Goal: Task Accomplishment & Management: Use online tool/utility

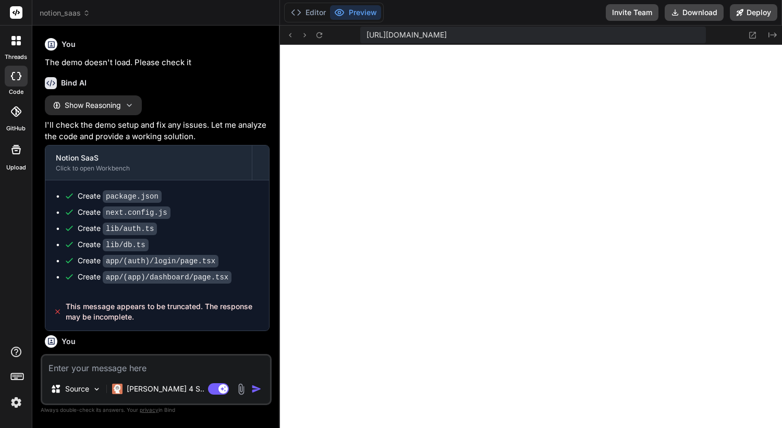
scroll to position [525, 0]
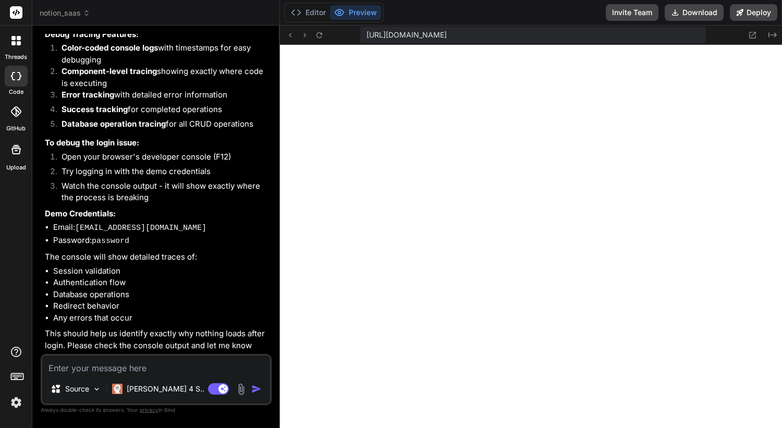
click at [243, 152] on li "Open your browser's developer console (F12)" at bounding box center [161, 158] width 216 height 15
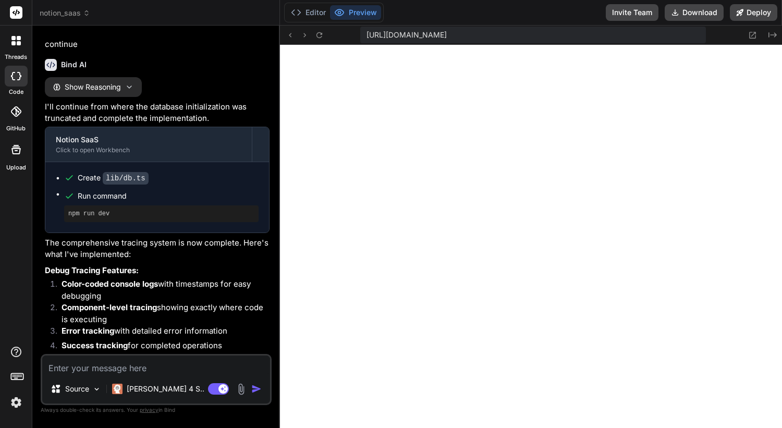
scroll to position [2293, 0]
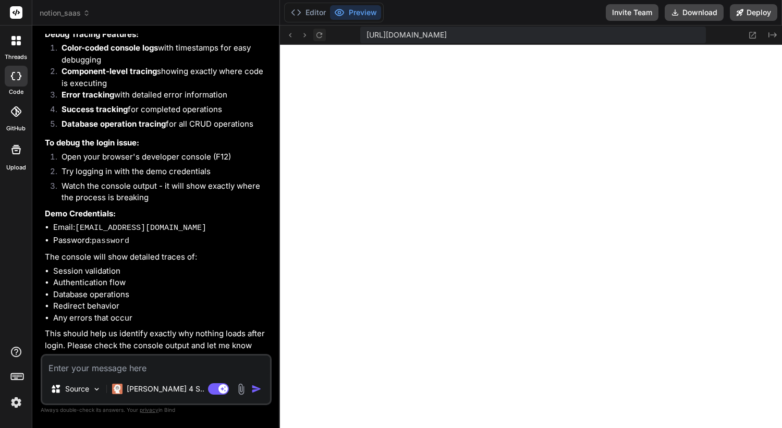
click at [319, 36] on icon at bounding box center [319, 35] width 9 height 9
click at [317, 35] on icon at bounding box center [319, 35] width 9 height 9
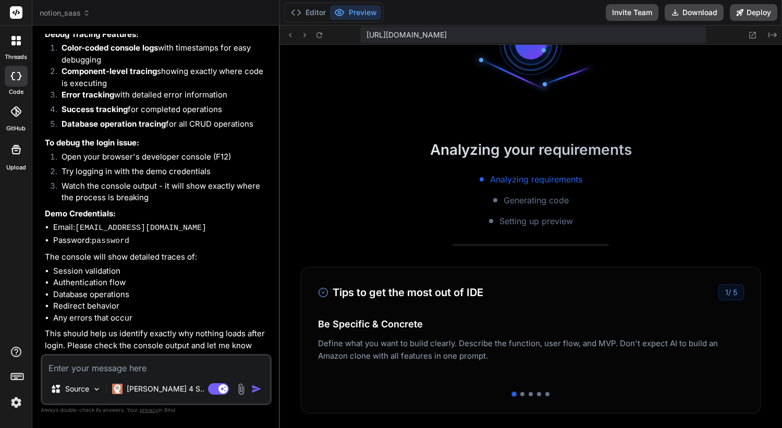
scroll to position [842, 0]
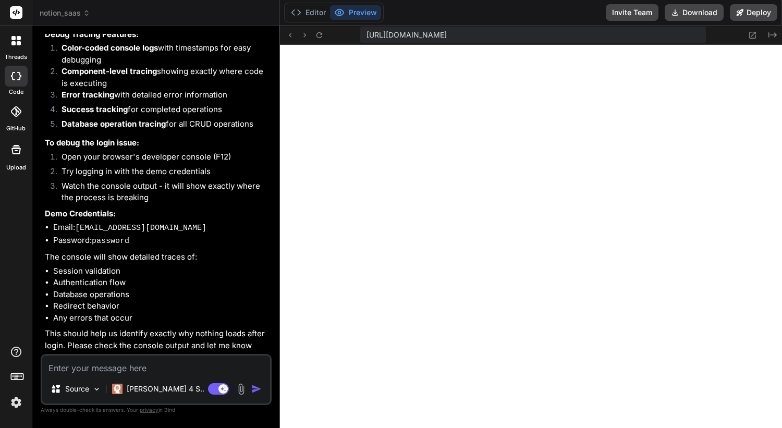
click at [114, 363] on textarea at bounding box center [156, 364] width 228 height 19
paste textarea "./styles/globals.css.webpack[javascript/auto]!=!./node_modules/next/dist/build/…"
type textarea "./styles/globals.css.webpack[javascript/auto]!=!./node_modules/next/dist/build/…"
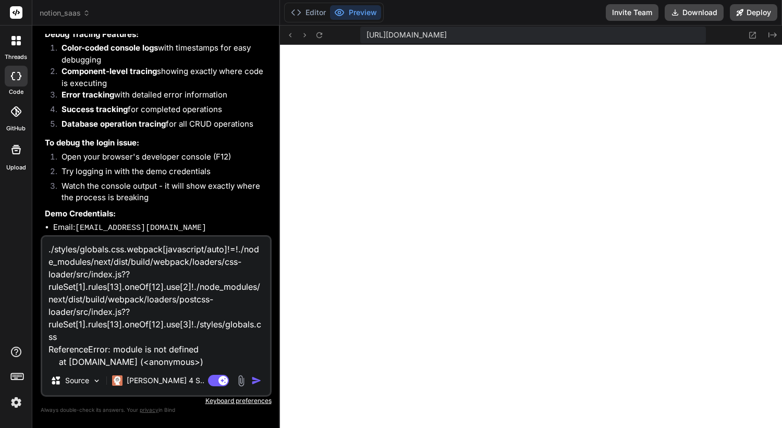
scroll to position [1, 0]
type textarea "x"
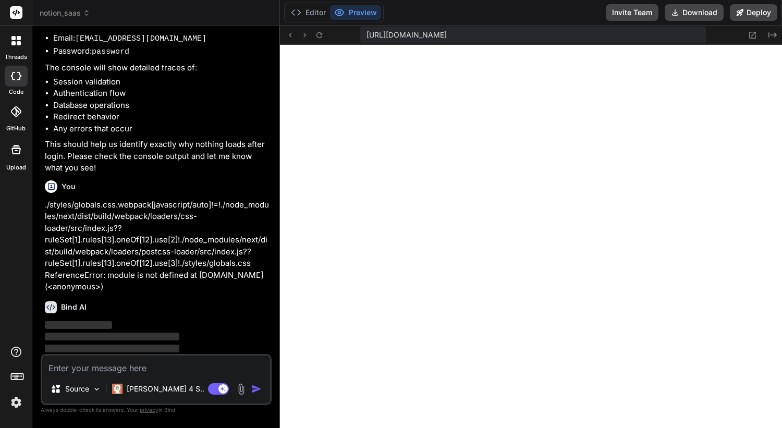
scroll to position [2483, 0]
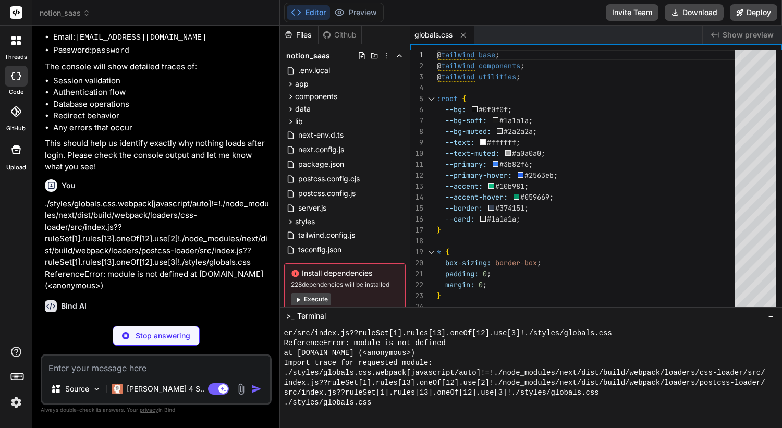
type textarea "x"
type textarea "</body> </html> ); }"
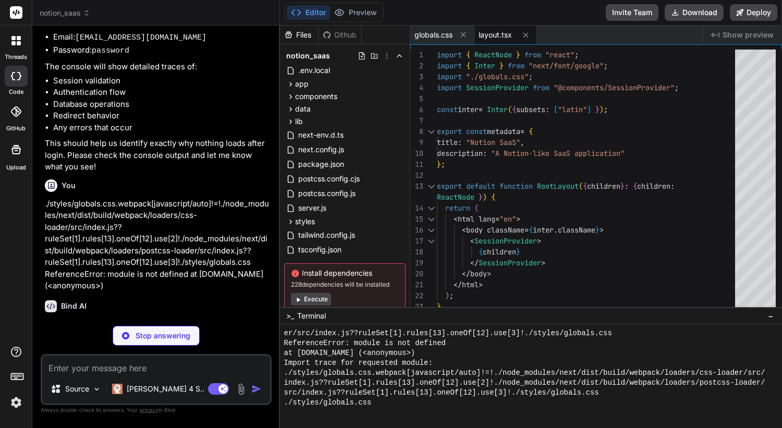
scroll to position [1317, 0]
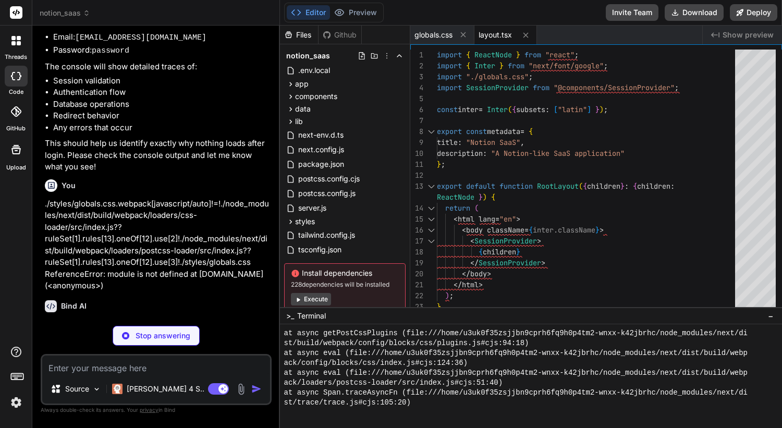
type textarea "x"
type textarea "}"
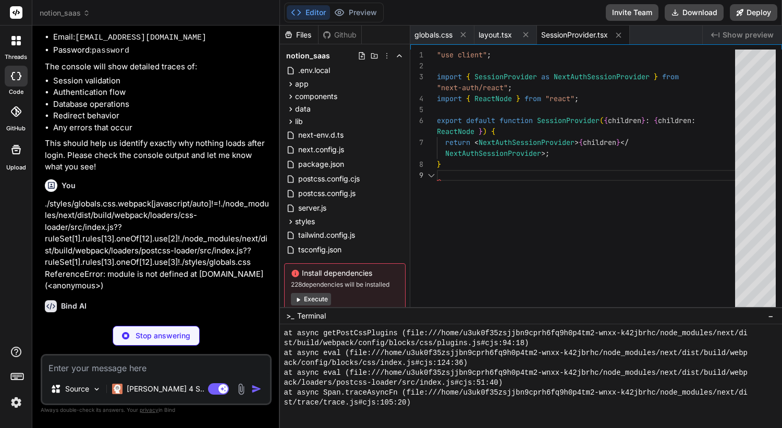
scroll to position [1793, 0]
type textarea "x"
type textarea "}, boxShadow: { soft: '0 2px 8px rgba(0, 0, 0, 0.1)', }, }, }, plugins: [], };"
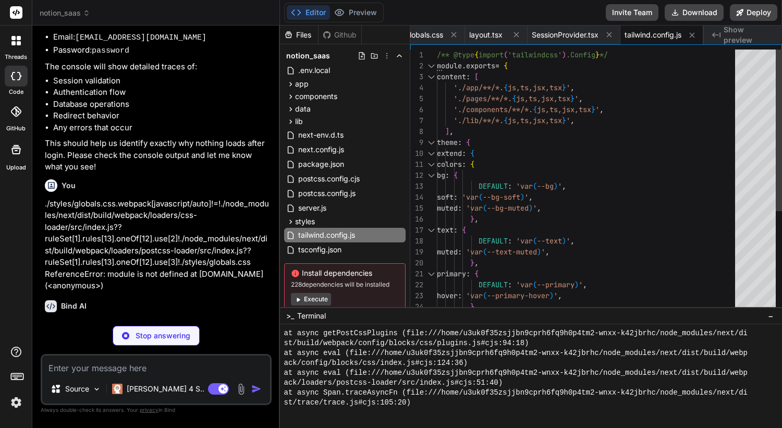
type textarea "x"
type textarea "module.exports = { plugins: { tailwindcss: {}, autoprefixer: {}, }, };"
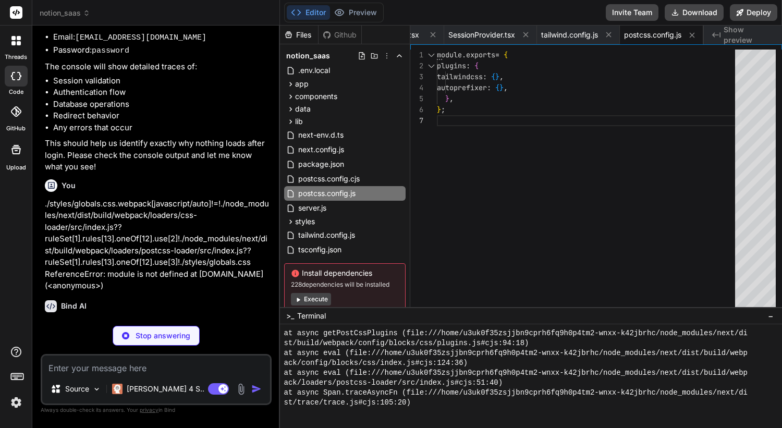
type textarea "x"
type textarea ""exclude": ["node_modules"] }"
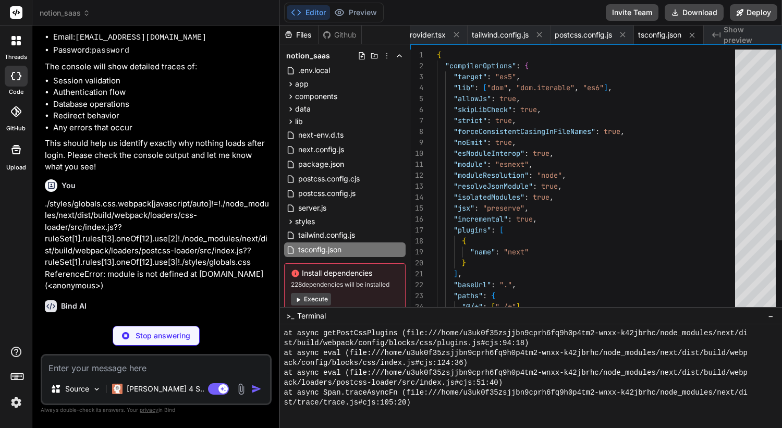
scroll to position [2268, 0]
type textarea "x"
type textarea "import NextAuth from "next-auth"; import { authOptions } from "@lib/auth"; cons…"
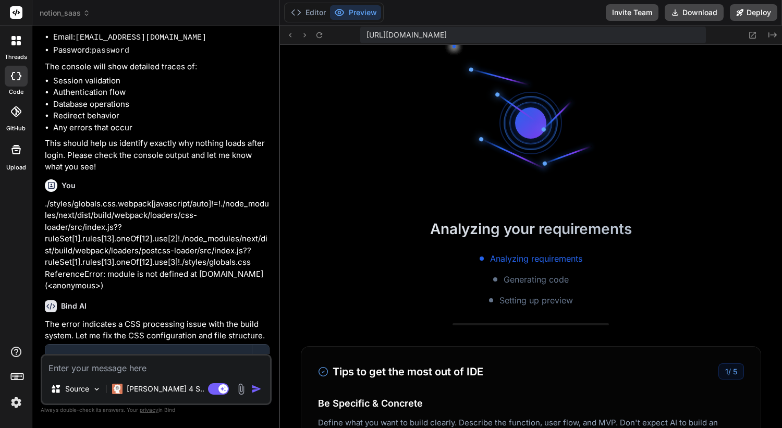
scroll to position [9904, 0]
type textarea "x"
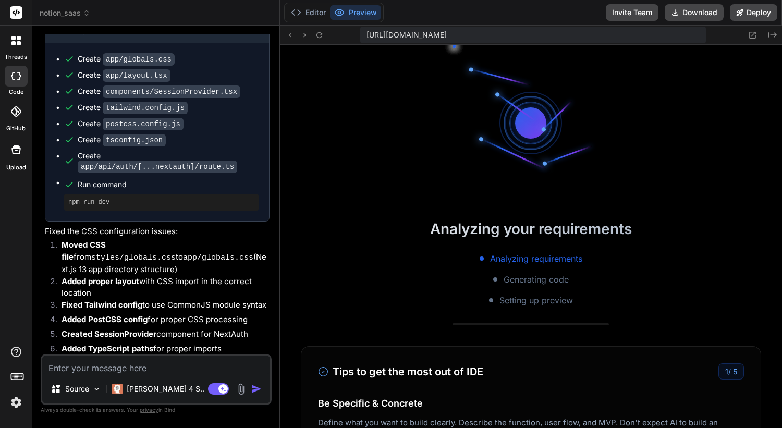
scroll to position [2853, 0]
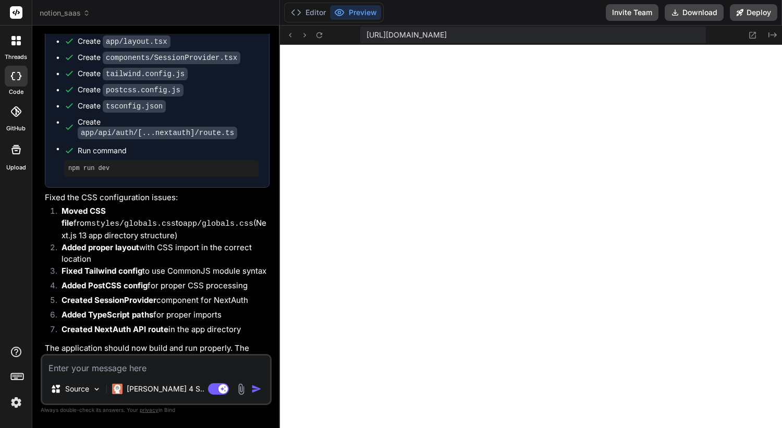
click at [97, 370] on textarea at bounding box center [156, 364] width 228 height 19
paste textarea "app/layout.tsx An error occured in `next/font`. ReferenceError: module is not d…"
type textarea "app/layout.tsx An error occured in `next/font`. ReferenceError: module is not d…"
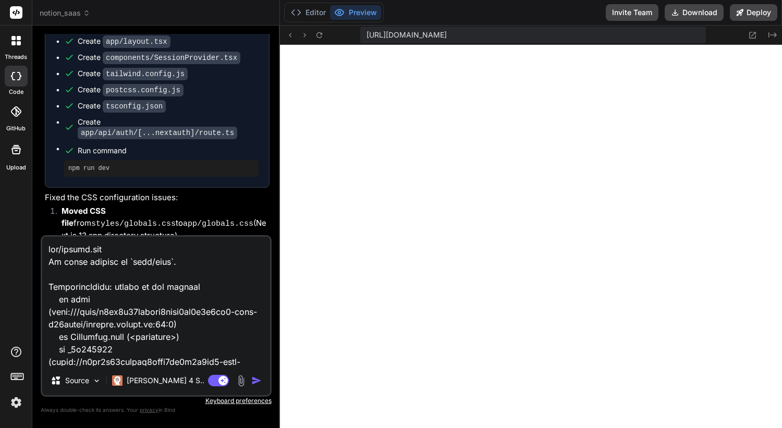
scroll to position [1114, 0]
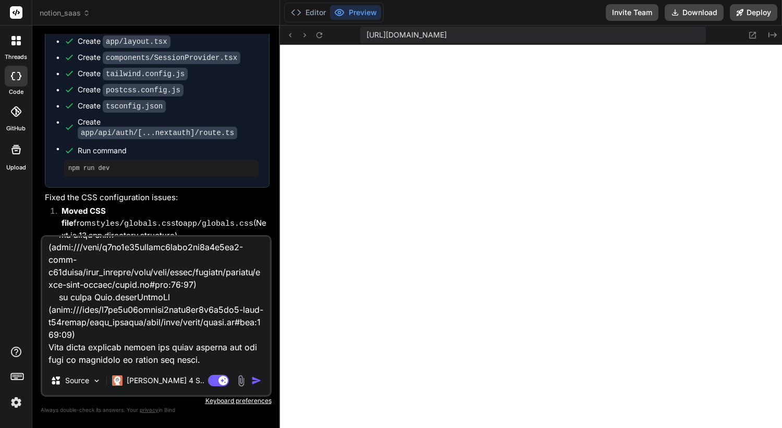
type textarea "x"
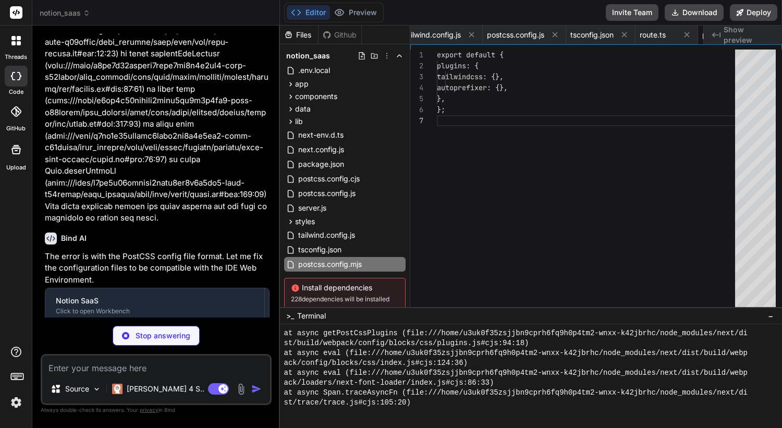
scroll to position [0, 321]
type textarea "x"
type textarea "}, boxShadow: { soft: '0 2px 8px rgba(0, 0, 0, 0.1)', }, }, }, plugins: [], };"
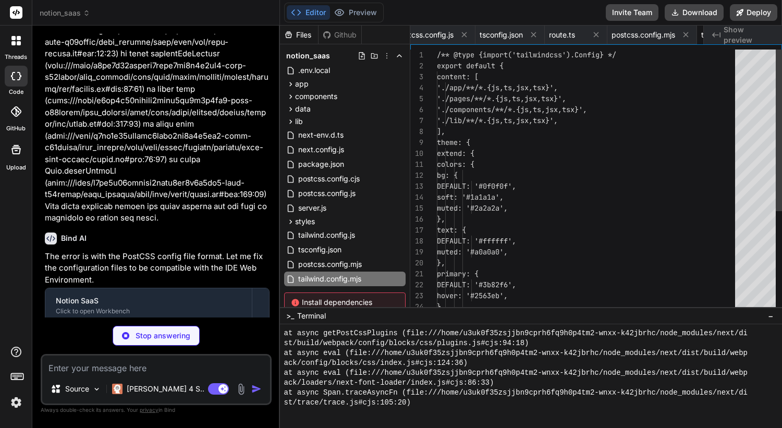
scroll to position [0, 411]
type textarea "x"
type textarea ".prose pre { @apply bg-gray-800 p-4 rounded-md overflow-x-auto mb-4; } .prose b…"
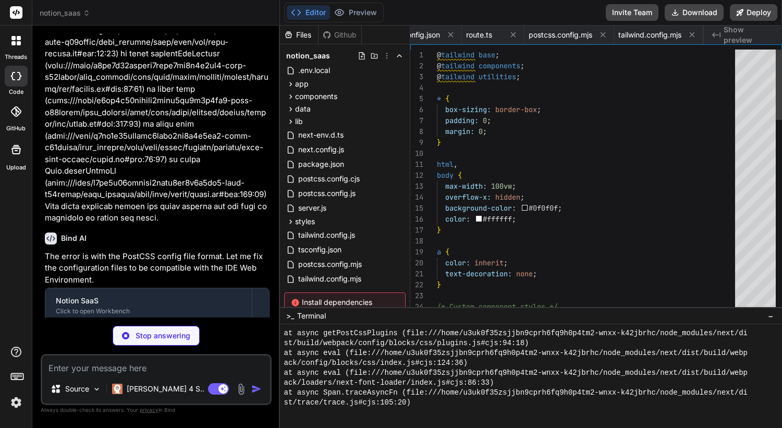
scroll to position [0, 0]
type textarea "x"
type textarea "}"
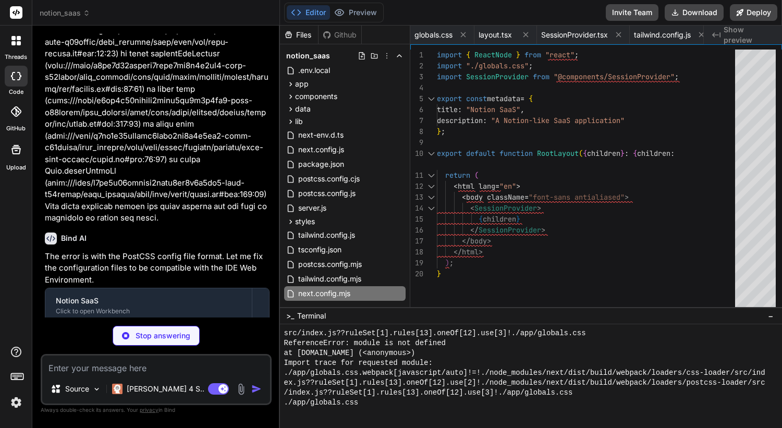
type textarea "x"
type textarea "net: false, tls: false, }; } return config; }, }; export default nextConfig;"
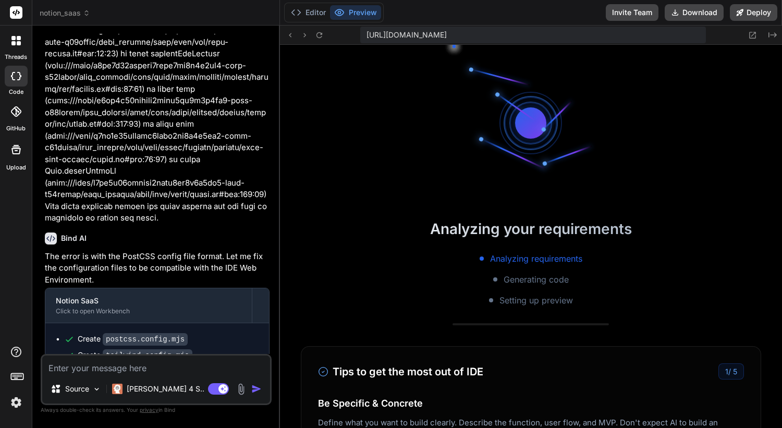
type textarea "x"
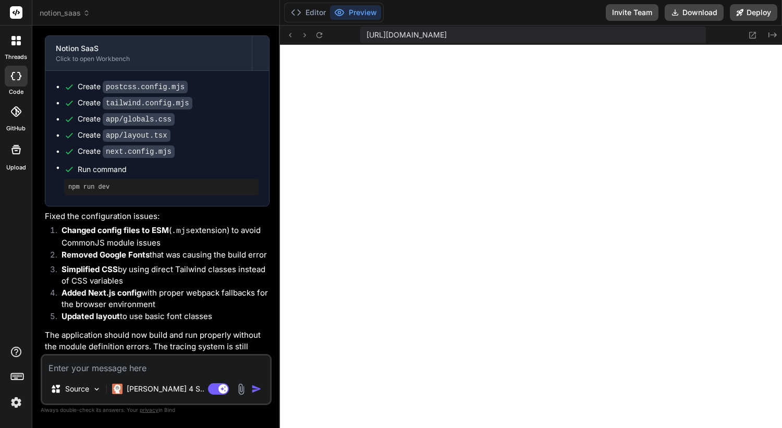
scroll to position [4184, 0]
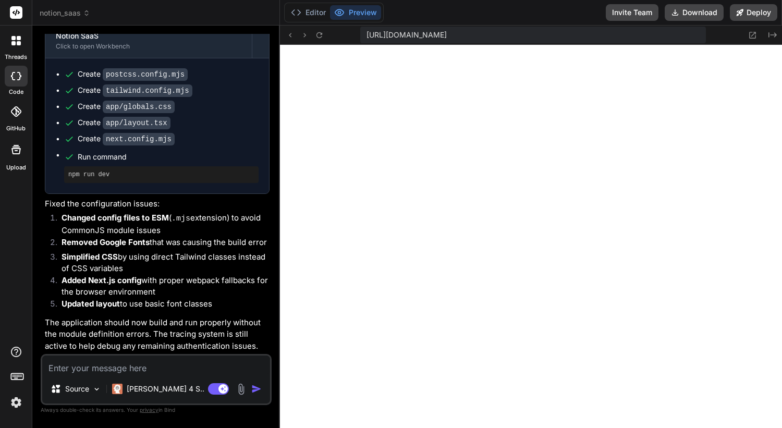
click at [144, 363] on textarea at bounding box center [156, 364] width 228 height 19
paste textarea "Failed to compile ./app/globals.css.webpack[javascript/auto]!=!./node_modules/n…"
type textarea "Failed to compile ./app/globals.css.webpack[javascript/auto]!=!./node_modules/n…"
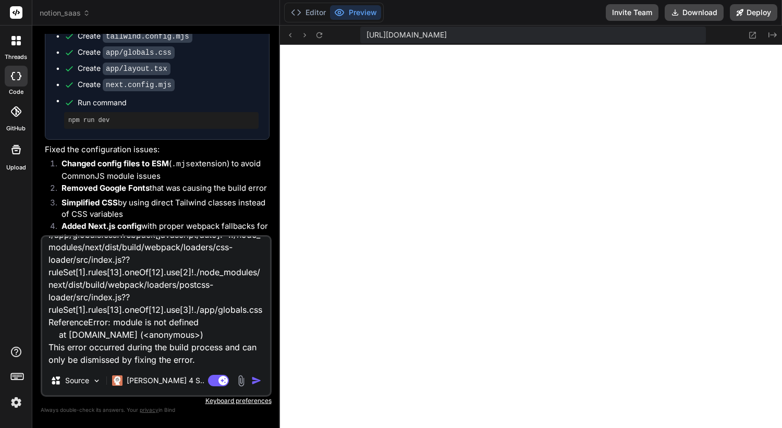
type textarea "x"
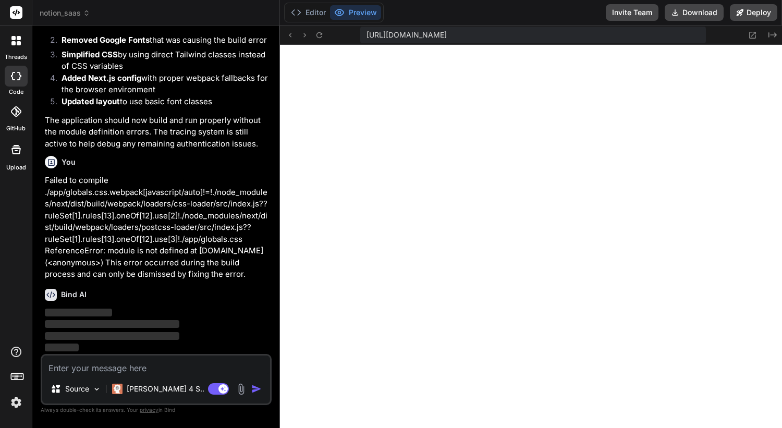
scroll to position [4397, 0]
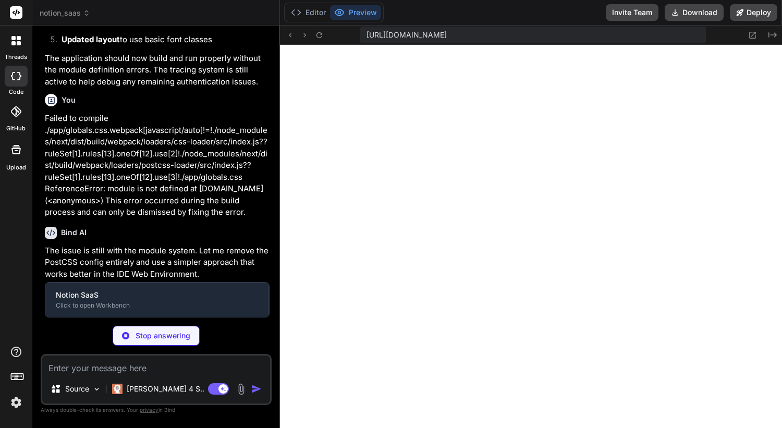
type textarea "x"
type textarea "}"
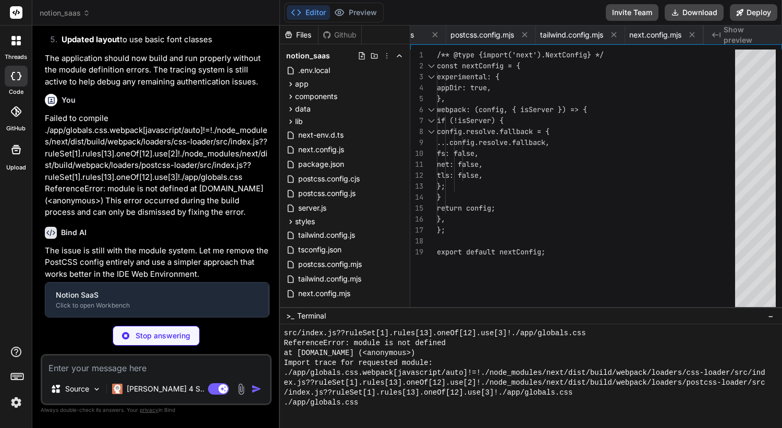
type textarea "x"
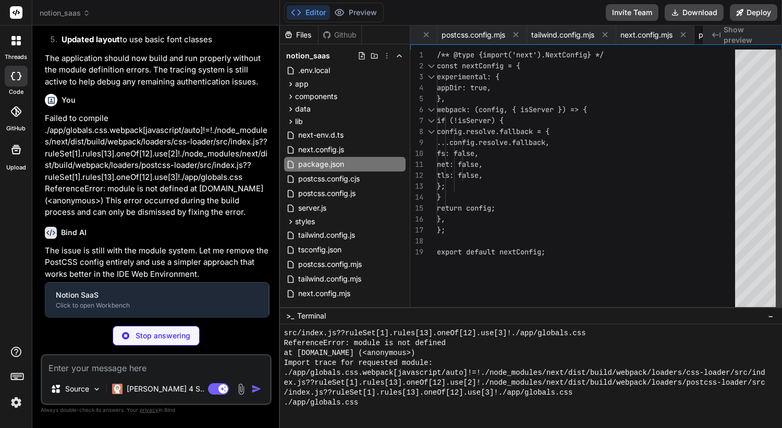
type textarea "x"
type textarea "plugins: [], }"
type textarea "x"
type textarea "/** @type {import('next').NextConfig} */ const nextConfig = { experimental: { a…"
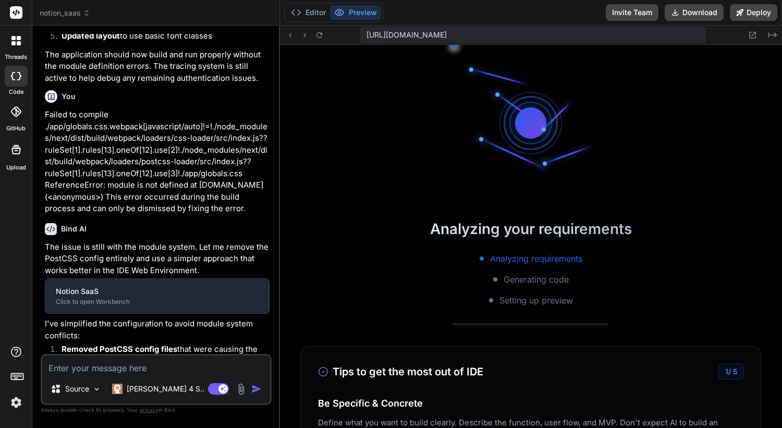
type textarea "x"
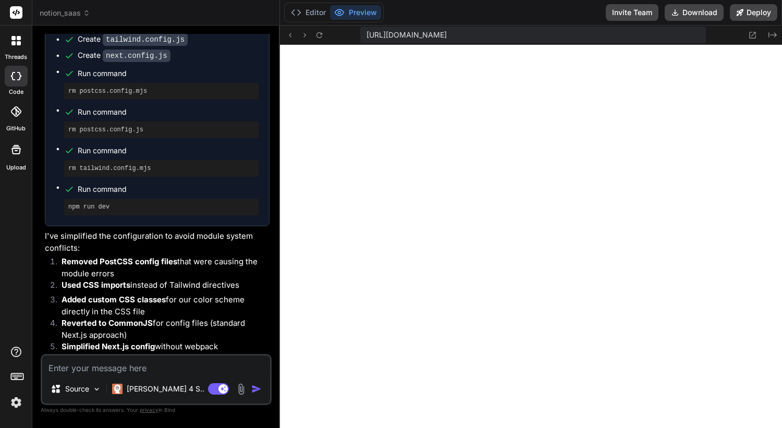
scroll to position [4825, 0]
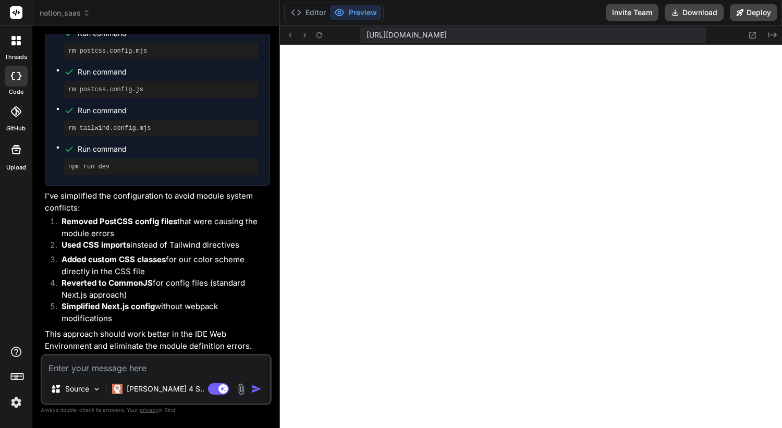
click at [359, 15] on button "Preview" at bounding box center [355, 12] width 51 height 15
click at [320, 33] on icon at bounding box center [319, 35] width 9 height 9
click at [320, 35] on icon at bounding box center [319, 35] width 9 height 9
click at [109, 369] on textarea at bounding box center [156, 364] width 228 height 19
paste textarea "Review the provided code for the application to ensure it is clean, correctly i…"
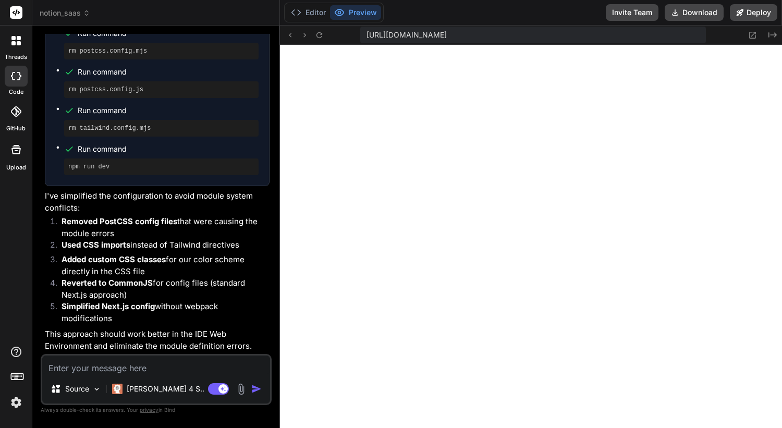
type textarea "Review the provided code for the application to ensure it is clean, correctly i…"
type textarea "x"
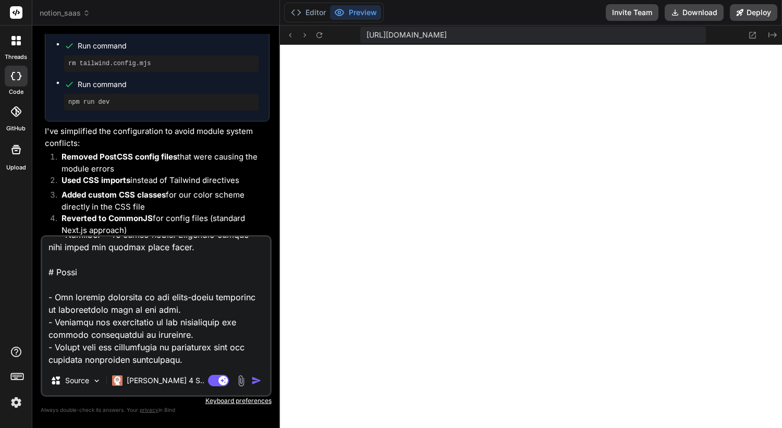
scroll to position [903, 0]
type textarea "Review the provided code for the application to ensure it is clean, correctly i…"
click at [256, 381] on img "button" at bounding box center [256, 380] width 10 height 10
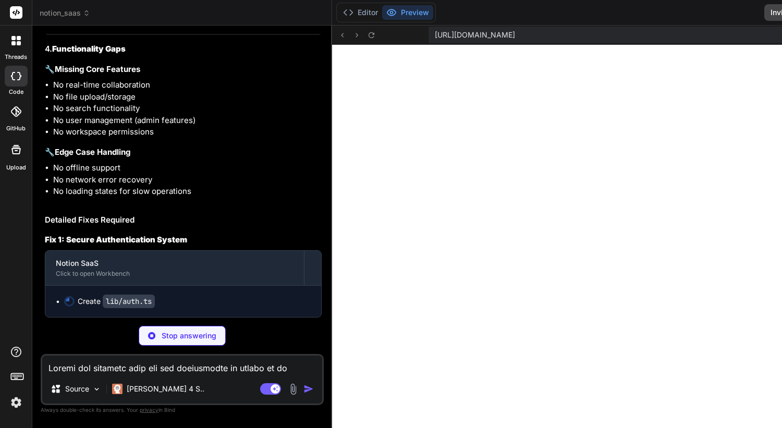
scroll to position [6071, 0]
type textarea "x"
type textarea "async signOut({ token }) { console.log(`User signed out: ${[DOMAIN_NAME]}`); } …"
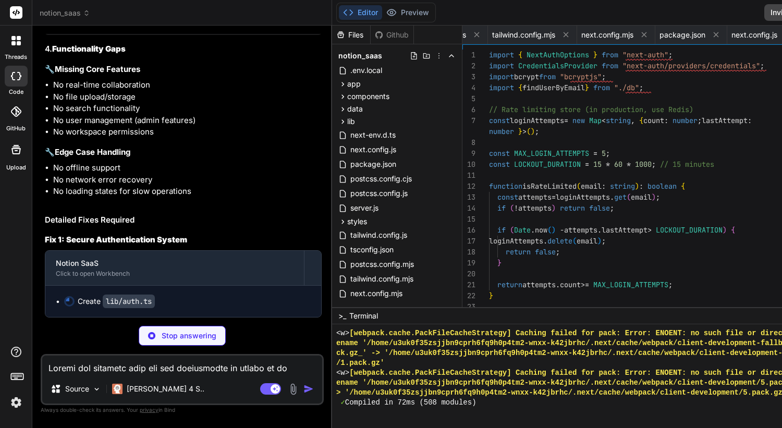
scroll to position [6265, 0]
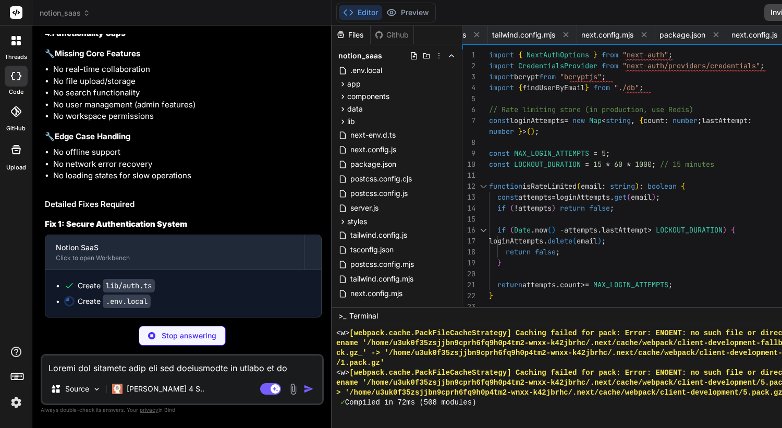
type textarea "x"
type textarea "NEXTAUTH_SECRET=your-super-secret-jwt-secret-change-this-in-production-minimum-…"
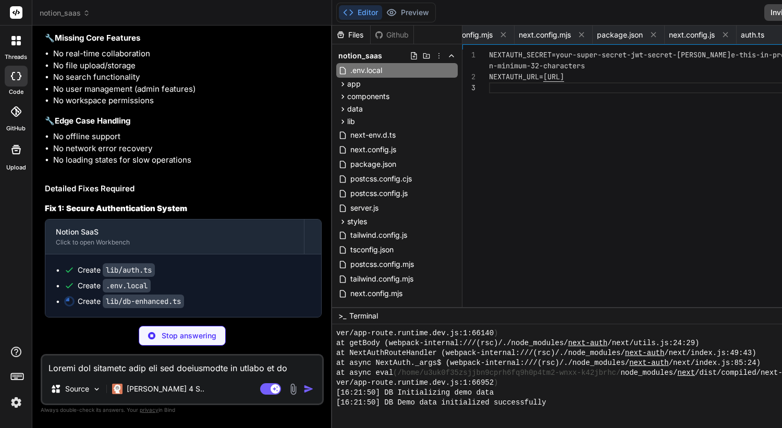
scroll to position [6782, 0]
type textarea "x"
type textarea "export const createDatabase = (input: { name: string; workspaceId: ID }) => db.…"
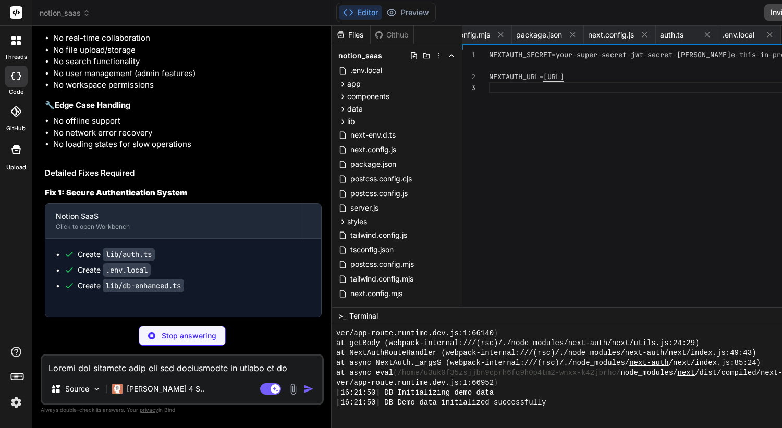
type textarea "x"
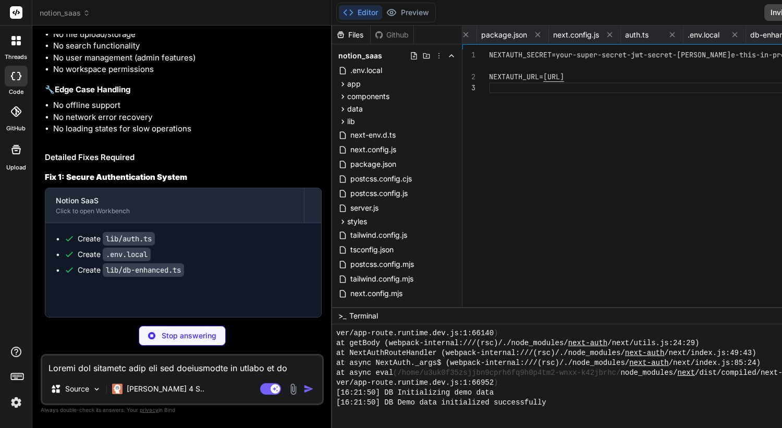
type textarea "x"
type textarea "}"
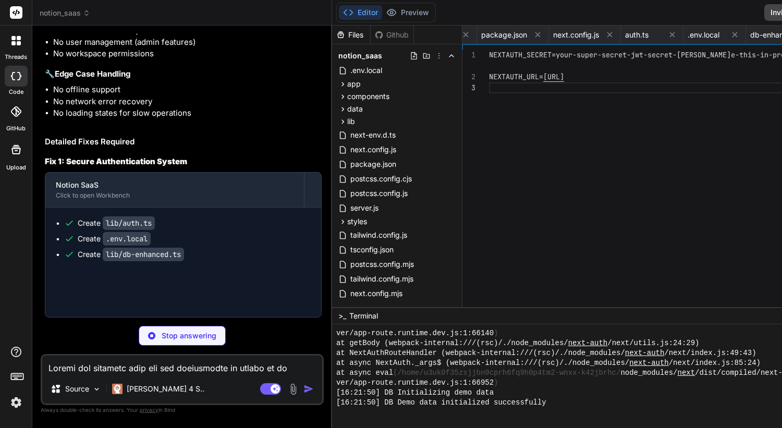
type textarea "x"
type textarea "} ); export const config = { matcher: ["/((?!api|_next/static|_next/image|favic…"
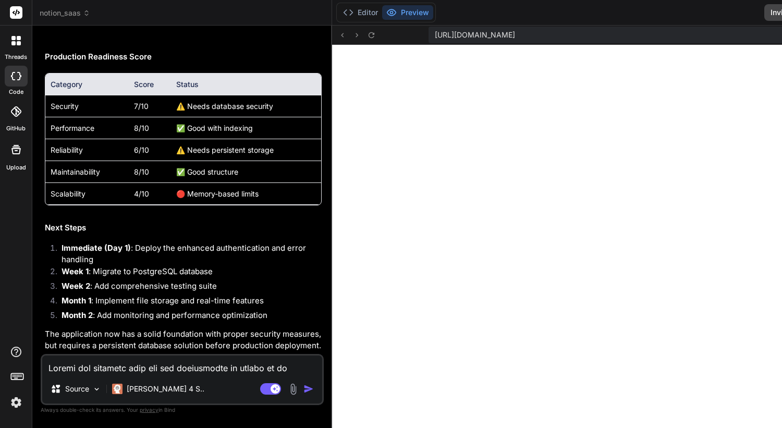
scroll to position [8061, 0]
type textarea "x"
click at [367, 33] on icon at bounding box center [371, 35] width 9 height 9
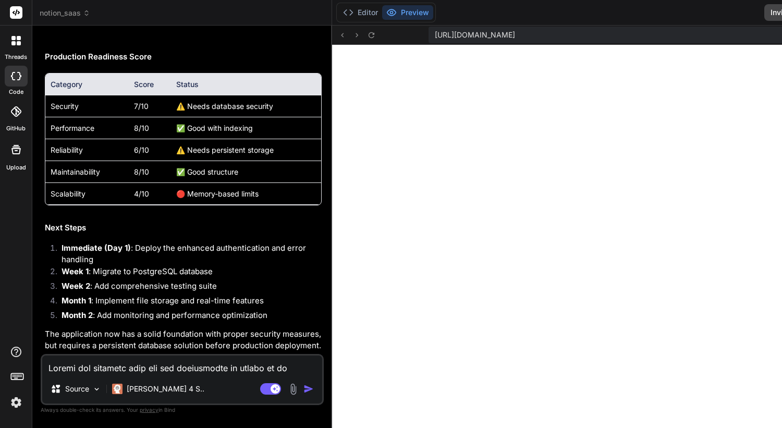
scroll to position [7396, 0]
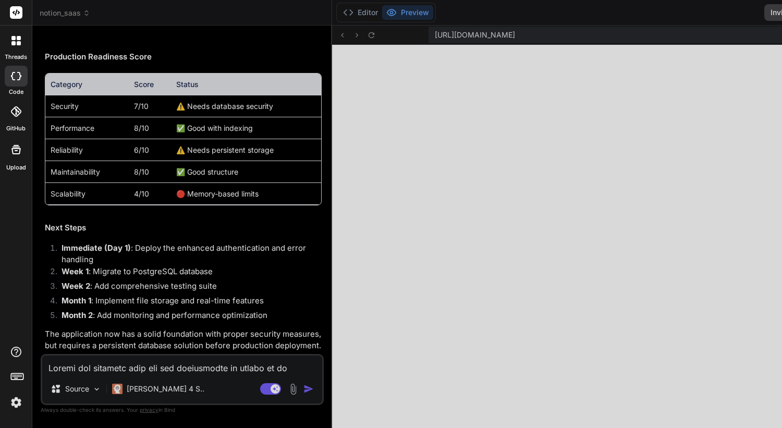
click at [258, 194] on div at bounding box center [391, 214] width 782 height 428
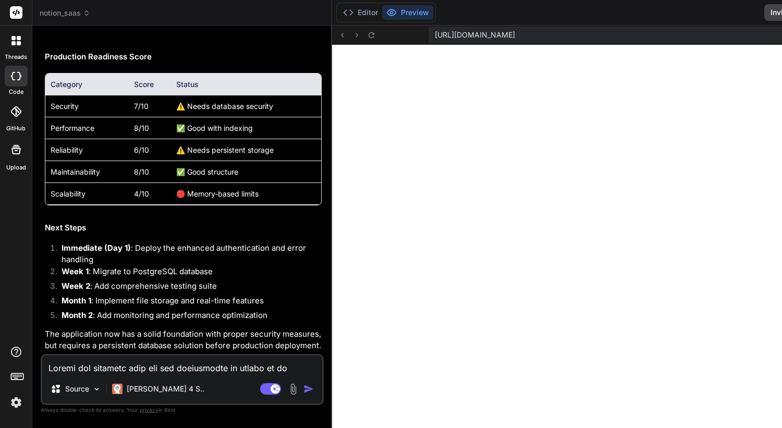
click at [129, 370] on textarea at bounding box center [182, 364] width 280 height 19
paste textarea "# Recommended: PostgreSQL with Prisma npm install prisma @prisma/client npm ins…"
type textarea "# Recommended: PostgreSQL with Prisma npm install prisma @prisma/client npm ins…"
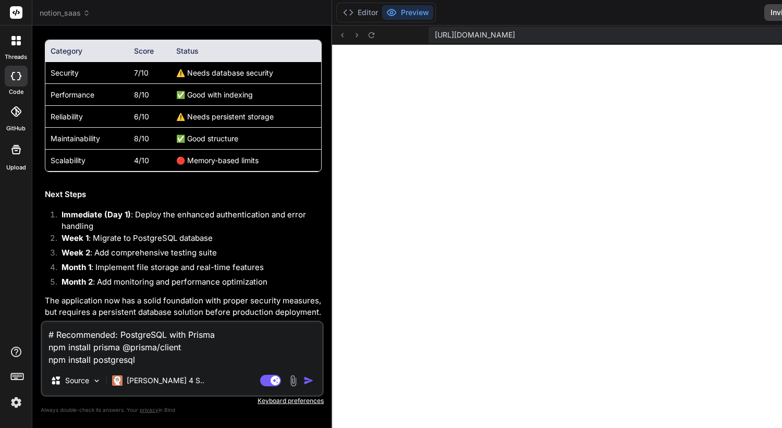
type textarea "x"
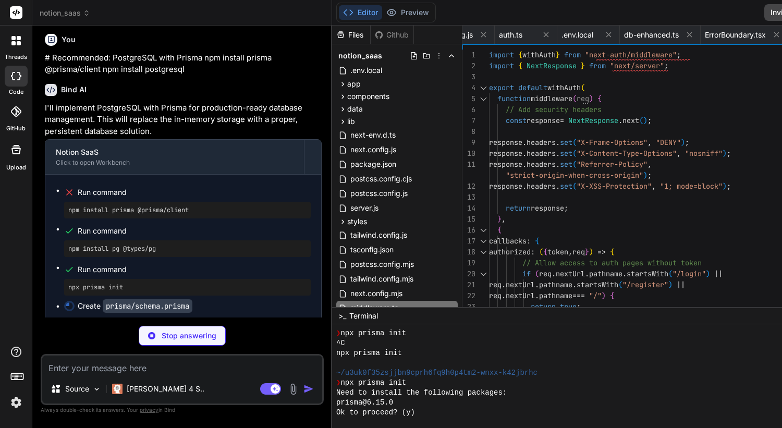
scroll to position [7542, 0]
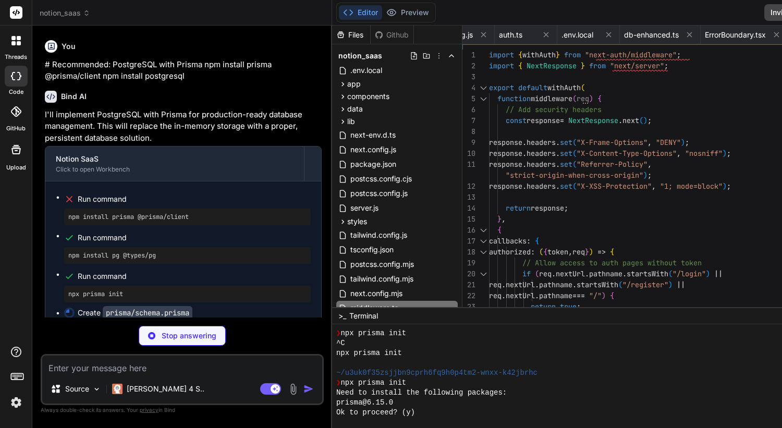
type textarea "x"
type textarea "FORMULA RELATION ROLLUP CREATED_TIME CREATED_BY LAST_EDITED_TIME LAST_EDITED_BY…"
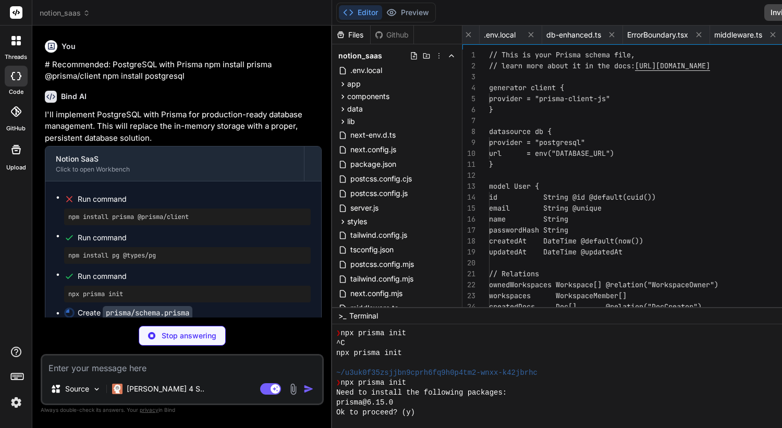
scroll to position [0, 1082]
click at [399, 415] on div "Ok to proceed? (y)" at bounding box center [577, 413] width 483 height 10
type textarea "x"
type textarea "NODE_ENV="development""
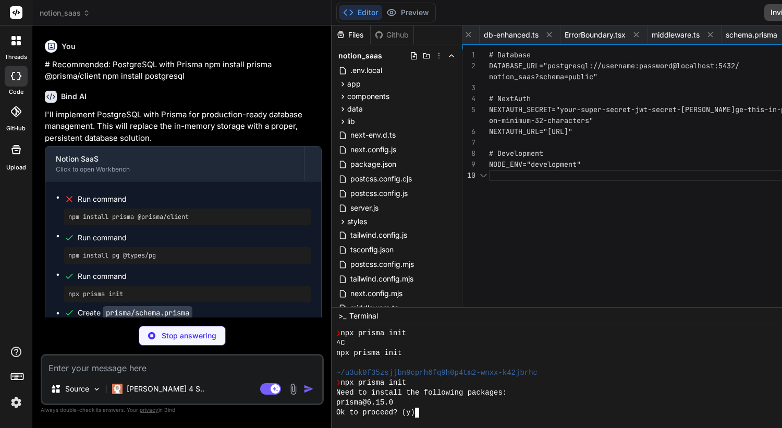
scroll to position [11, 0]
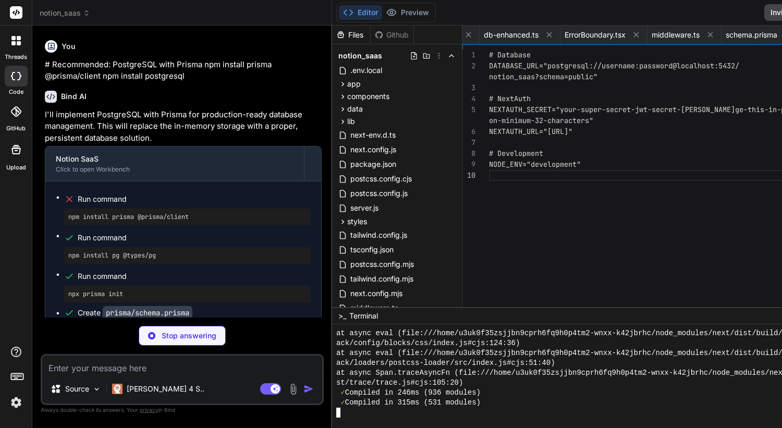
type textarea "x"
type textarea "if (process.env.NODE_ENV !== 'production') globalForPrisma.prisma = prisma"
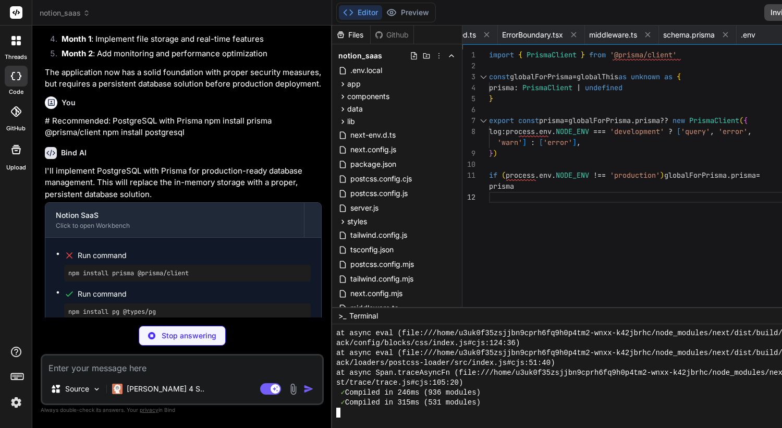
scroll to position [7478, 0]
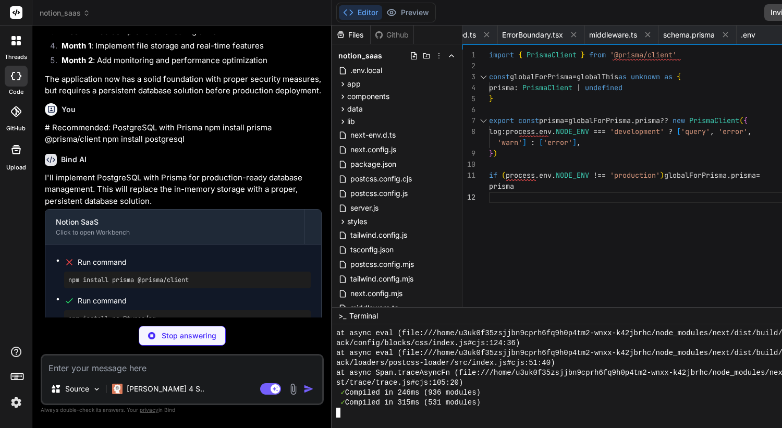
click at [332, 421] on div at bounding box center [636, 376] width 608 height 104
type textarea "x"
type textarea "DATABASE_URL="postgresql://user:pass@localhost:5432/notion" NEXTAUTH_SECRET="yo…"
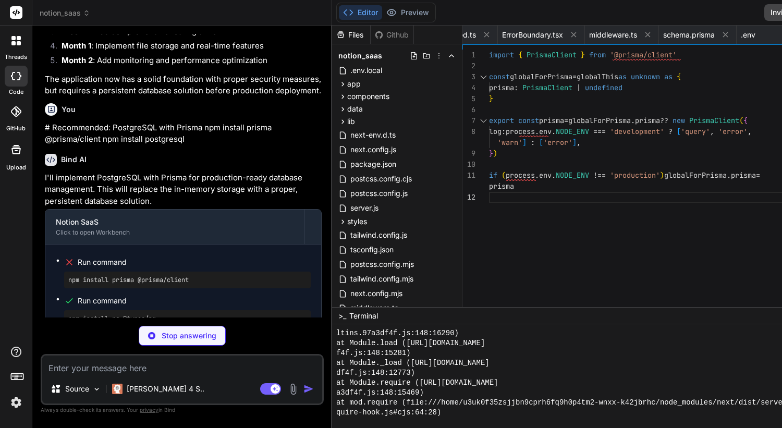
scroll to position [9904, 0]
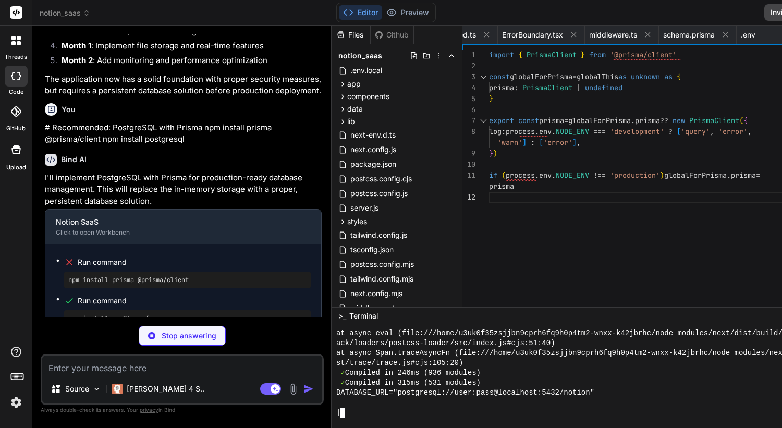
type textarea "x"
type textarea "} }"
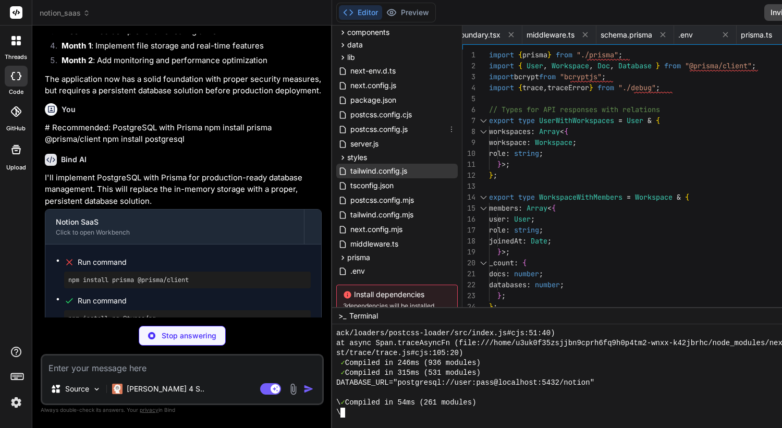
scroll to position [111, 0]
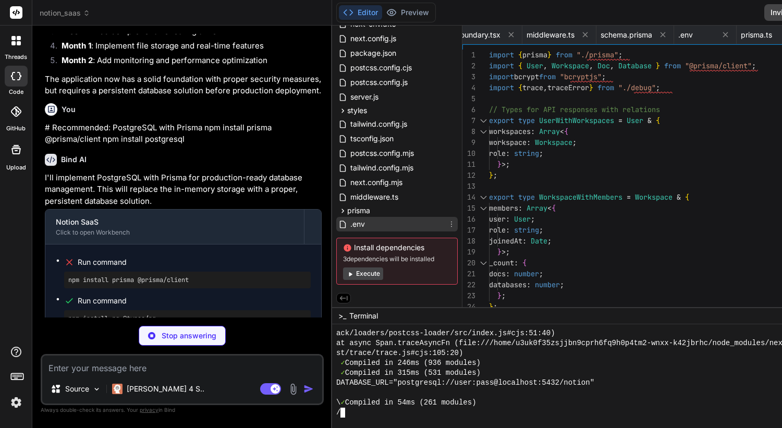
type textarea "x"
type textarea "DATABASE_URL="postgresql://user:pass@localhost:5432/notion" NEXTAUTH_SECRET="yo…"
click at [336, 226] on div ".env" at bounding box center [396, 224] width 121 height 15
type textarea "x"
type textarea "NODE_ENV="development""
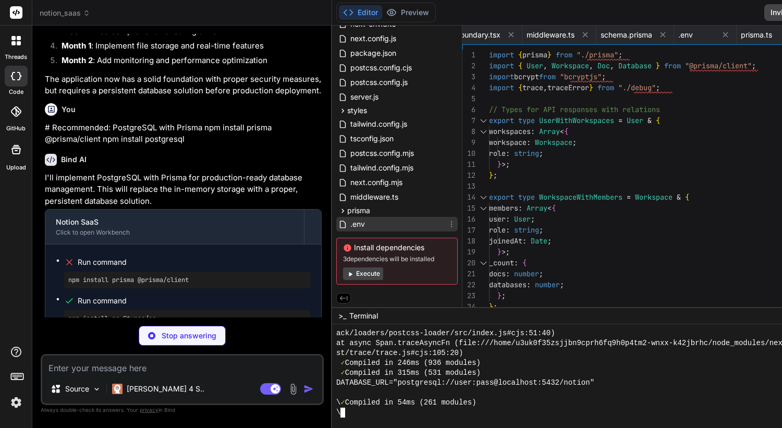
scroll to position [11, 0]
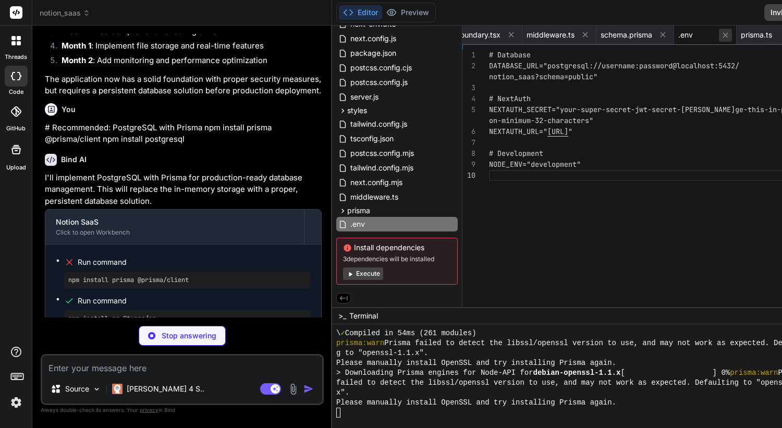
click at [781, 34] on icon at bounding box center [787, 34] width 9 height 9
click at [723, 33] on icon at bounding box center [725, 34] width 5 height 5
type textarea "x"
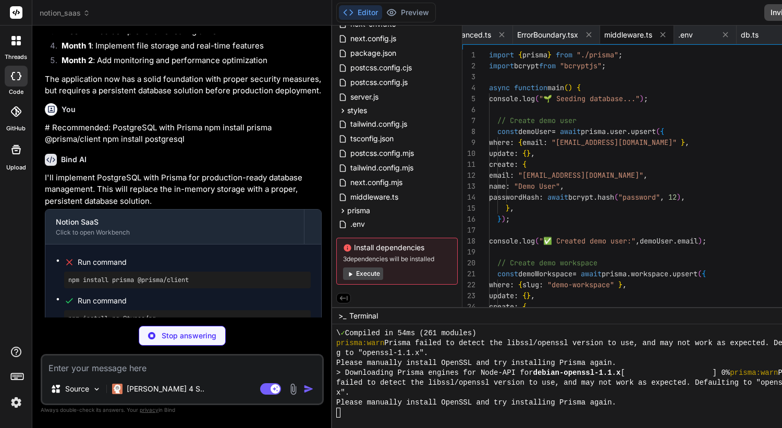
scroll to position [0, 0]
click at [658, 31] on icon at bounding box center [662, 34] width 9 height 9
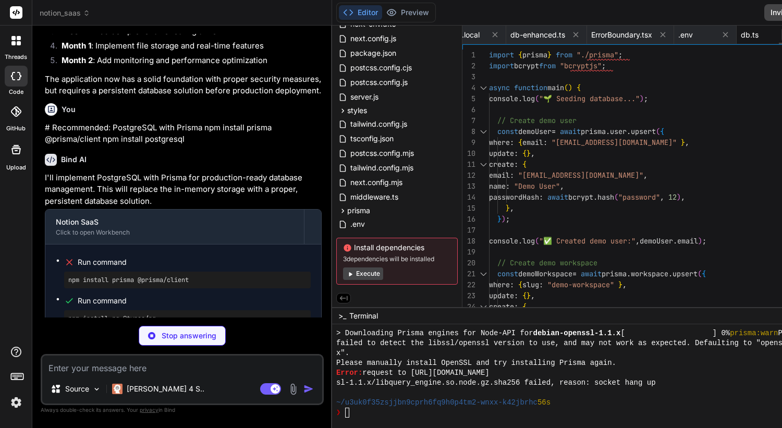
click at [781, 34] on button at bounding box center [787, 34] width 13 height 13
click at [781, 33] on icon at bounding box center [788, 34] width 5 height 5
click at [781, 33] on icon at bounding box center [787, 34] width 9 height 9
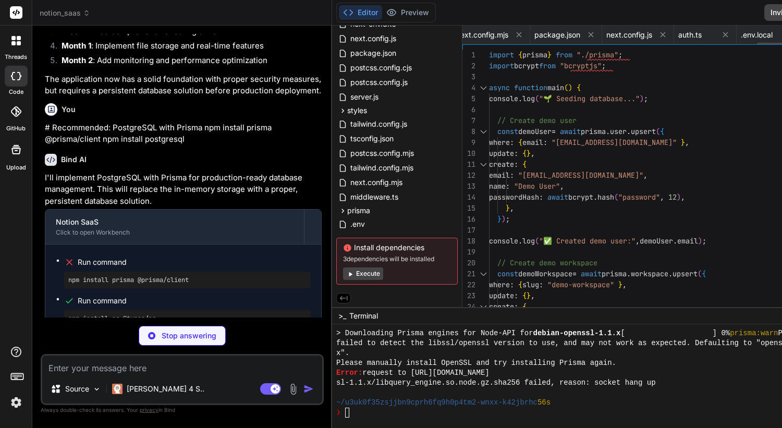
click at [781, 33] on icon at bounding box center [787, 34] width 9 height 9
click at [781, 33] on icon at bounding box center [788, 34] width 5 height 5
click at [714, 33] on icon at bounding box center [716, 34] width 5 height 5
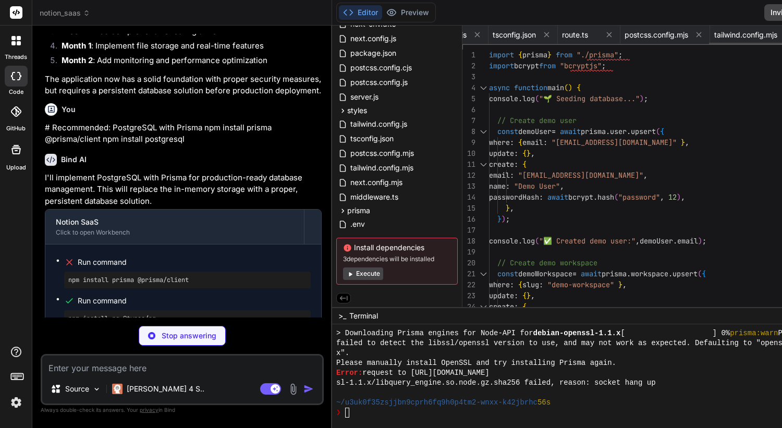
click at [781, 33] on icon at bounding box center [788, 34] width 5 height 5
click at [781, 33] on icon at bounding box center [787, 34] width 9 height 9
click at [694, 33] on icon at bounding box center [698, 34] width 9 height 9
click at [781, 33] on icon at bounding box center [787, 34] width 9 height 9
click at [627, 33] on div "globals.css layout.tsx SessionProvider.tsx tailwind.config.js postcss.config.js…" at bounding box center [661, 35] width 399 height 19
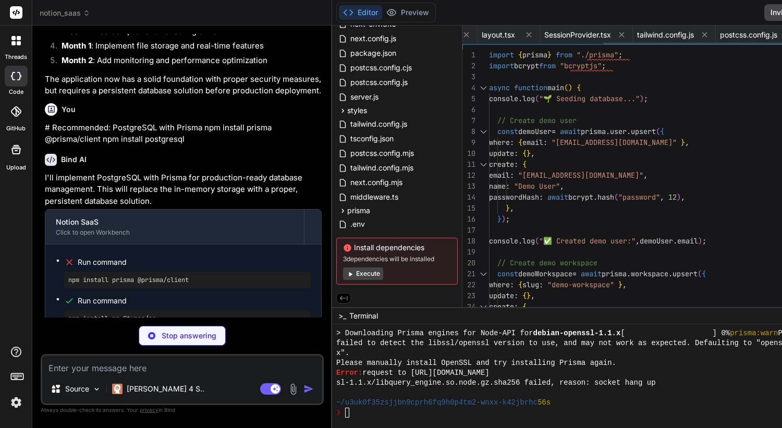
type textarea "x"
type textarea "}"
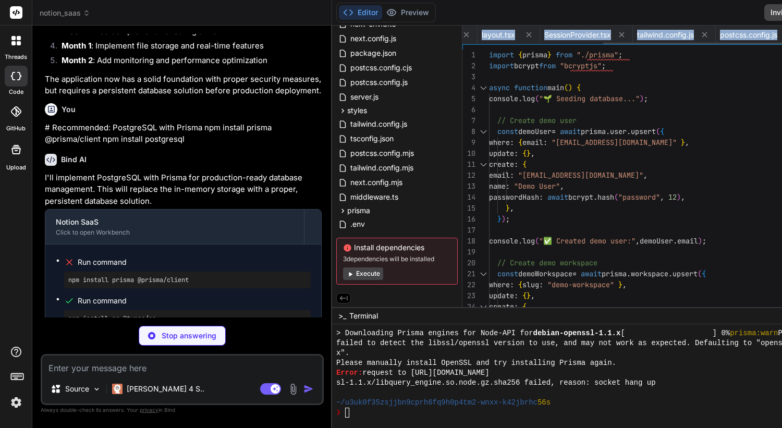
type textarea "x"
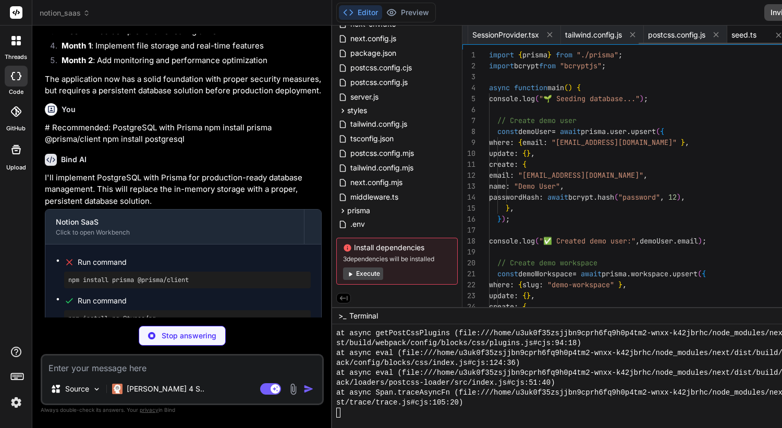
click at [727, 33] on div "seed.ts" at bounding box center [758, 35] width 63 height 19
type textarea "x"
click at [774, 34] on icon at bounding box center [778, 35] width 9 height 9
type textarea "}"
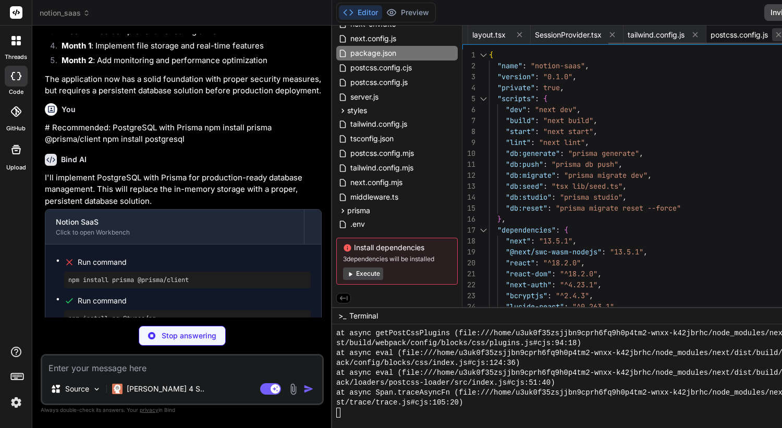
click at [776, 35] on icon at bounding box center [778, 34] width 5 height 5
click at [751, 35] on icon at bounding box center [753, 34] width 5 height 5
click at [668, 35] on icon at bounding box center [670, 34] width 5 height 5
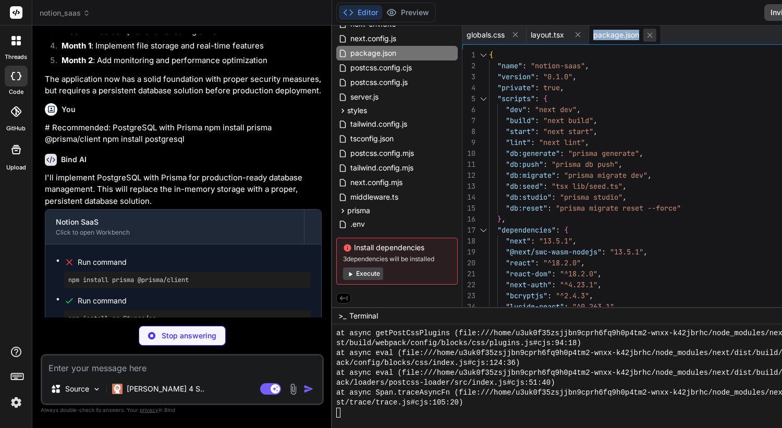
click at [645, 36] on icon at bounding box center [649, 35] width 9 height 9
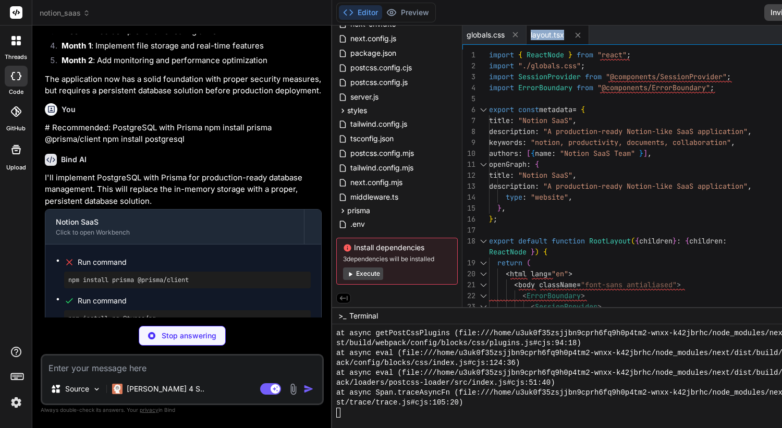
drag, startPoint x: 525, startPoint y: 37, endPoint x: 502, endPoint y: 40, distance: 22.6
click at [573, 36] on icon at bounding box center [577, 35] width 9 height 9
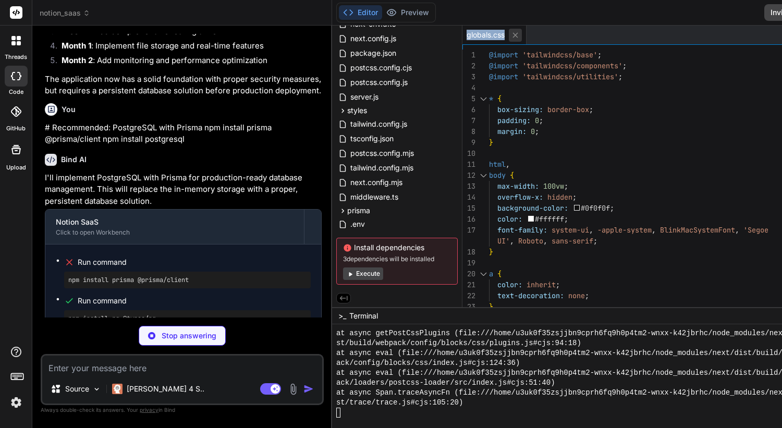
click at [511, 36] on icon at bounding box center [515, 35] width 9 height 9
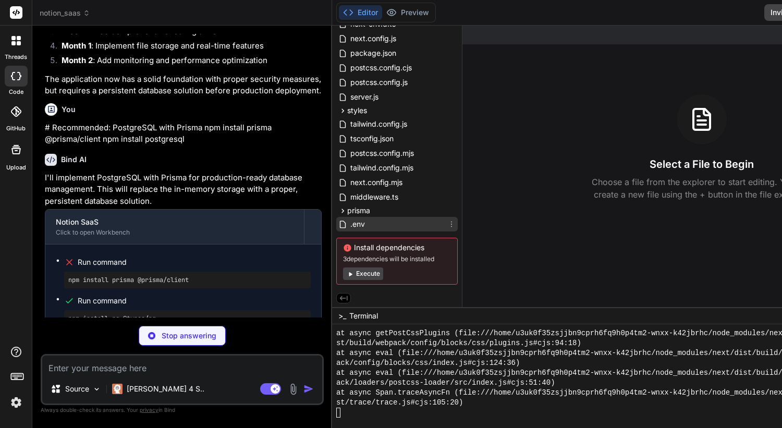
click at [349, 224] on span ".env" at bounding box center [357, 224] width 17 height 13
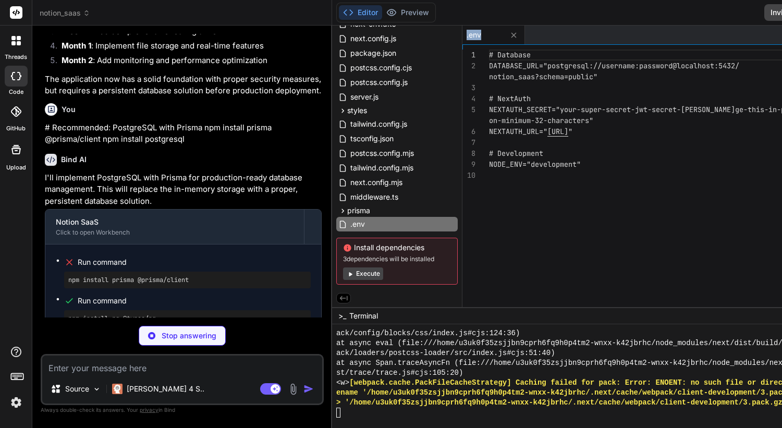
click at [343, 276] on button "Execute" at bounding box center [363, 273] width 40 height 13
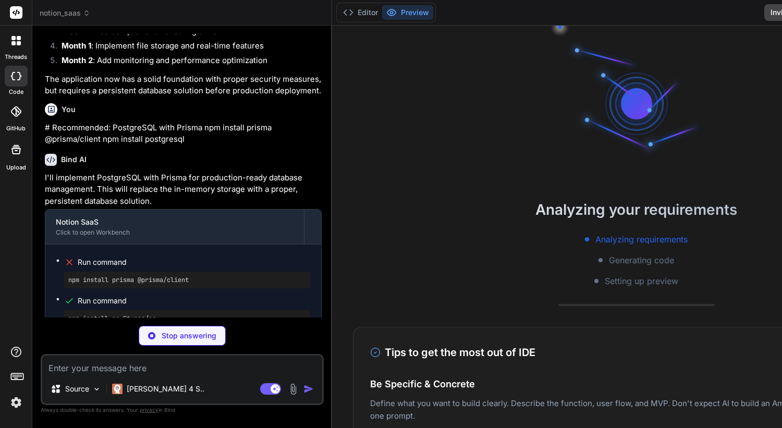
type textarea "x"
type textarea ""database_cells_rowId_fkey" FOREIGN KEY ("rowId") REFERENCES "database_rows"("i…"
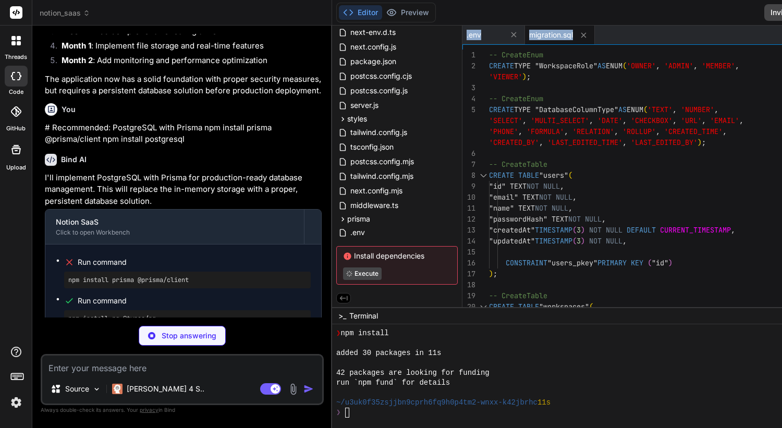
type textarea "x"
type textarea "console.log(`User signed out: ${[DOMAIN_NAME]}`); } } };"
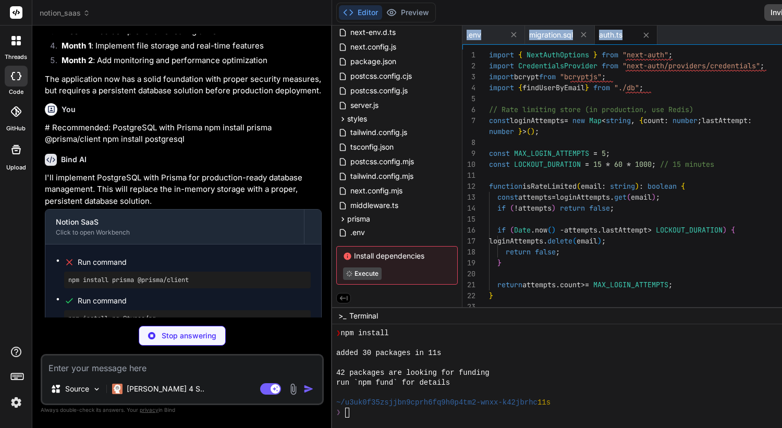
scroll to position [111, 0]
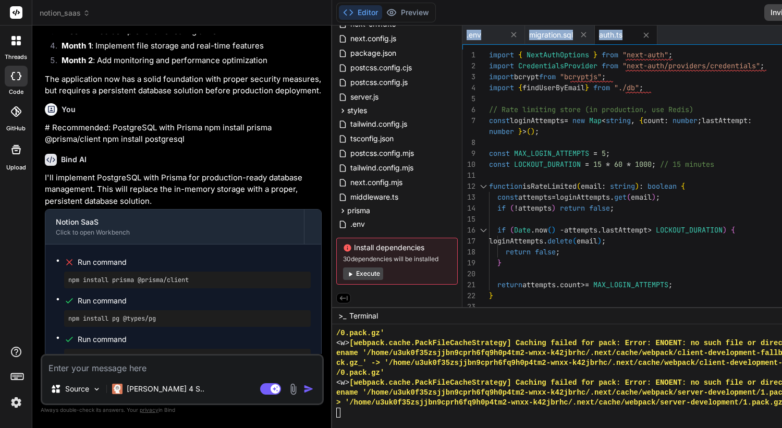
click at [343, 273] on button "Execute" at bounding box center [363, 273] width 40 height 13
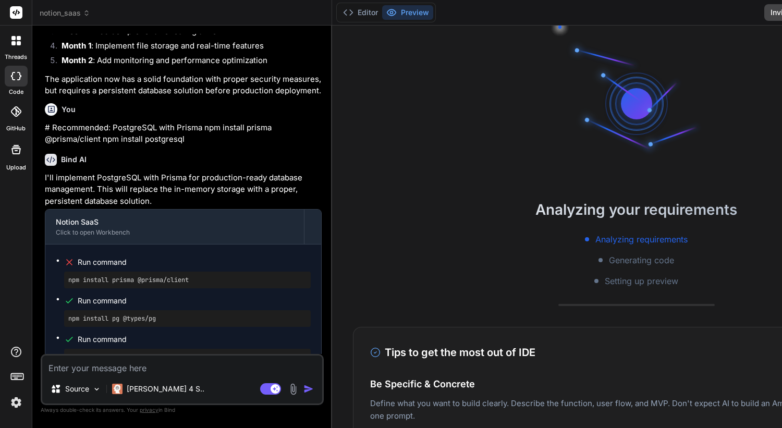
scroll to position [103, 0]
type textarea "x"
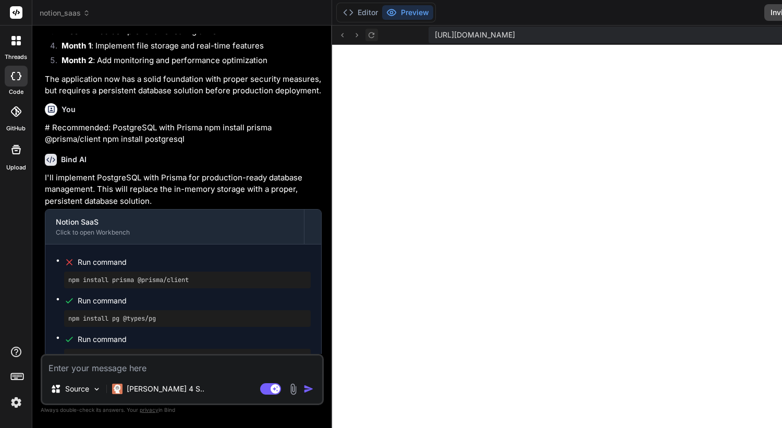
click at [367, 38] on icon at bounding box center [371, 35] width 9 height 9
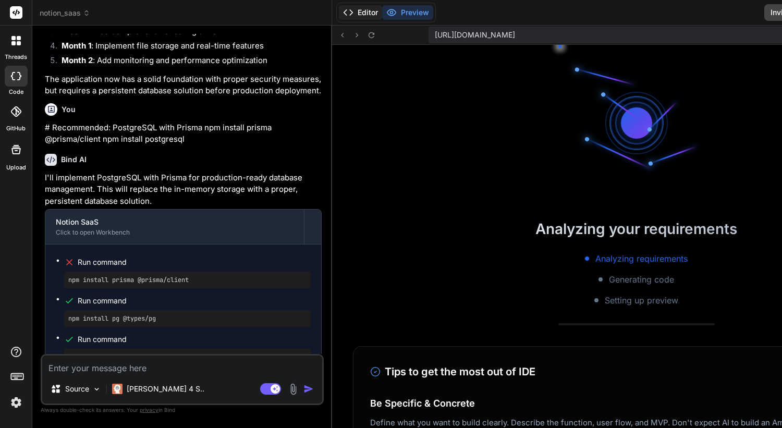
click at [339, 13] on button "Editor" at bounding box center [360, 12] width 43 height 15
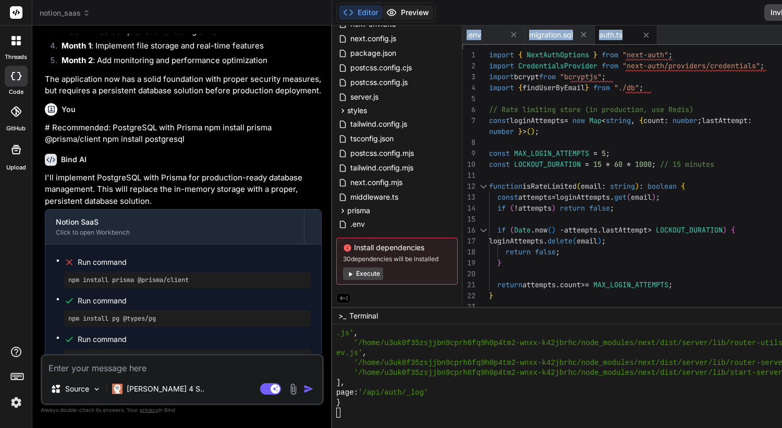
click at [382, 14] on button "Preview" at bounding box center [407, 12] width 51 height 15
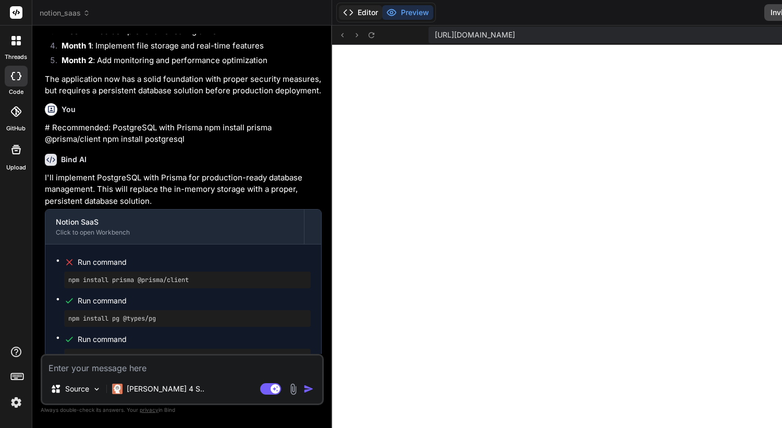
click at [339, 15] on button "Editor" at bounding box center [360, 12] width 43 height 15
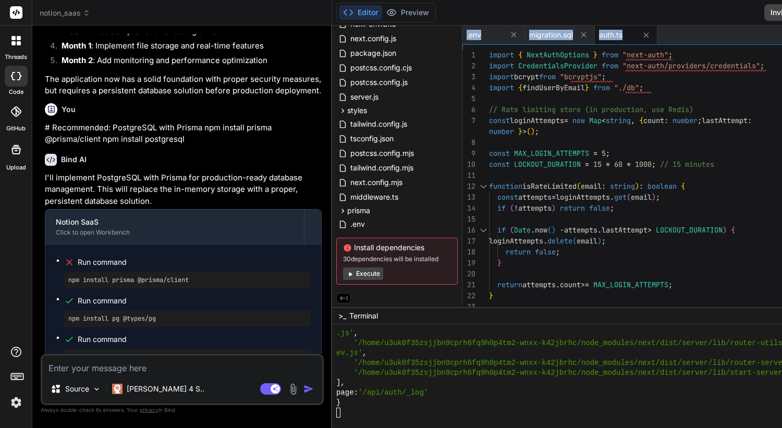
scroll to position [9904, 0]
click at [642, 34] on icon at bounding box center [646, 35] width 9 height 9
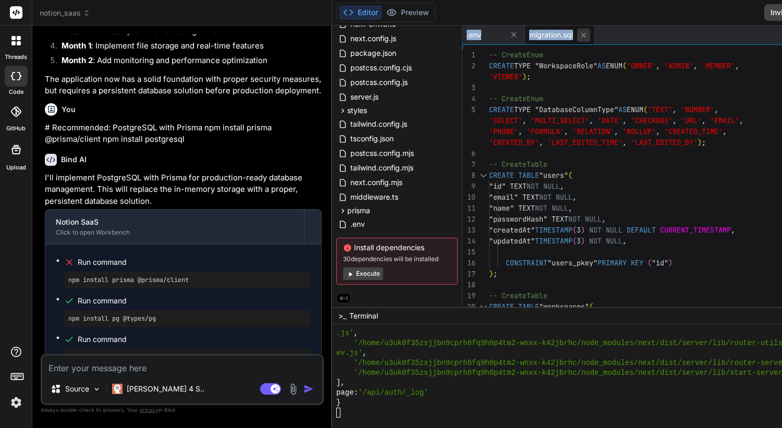
click at [581, 33] on icon at bounding box center [583, 34] width 5 height 5
type textarea "NODE_ENV="development""
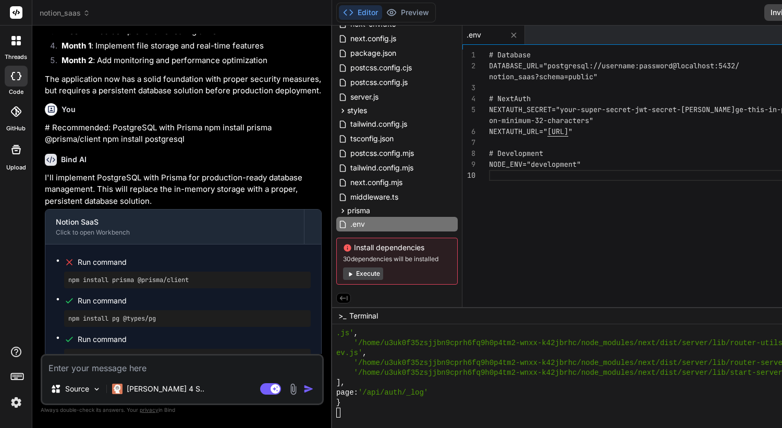
click at [528, 243] on div "# Database DATABASE_URL="postgresql://username:password@local host:5432/ # Next…" at bounding box center [641, 181] width 304 height 263
click at [430, 388] on div "page: '/api/auth/_log'" at bounding box center [577, 393] width 483 height 10
click at [343, 275] on button "Execute" at bounding box center [363, 273] width 40 height 13
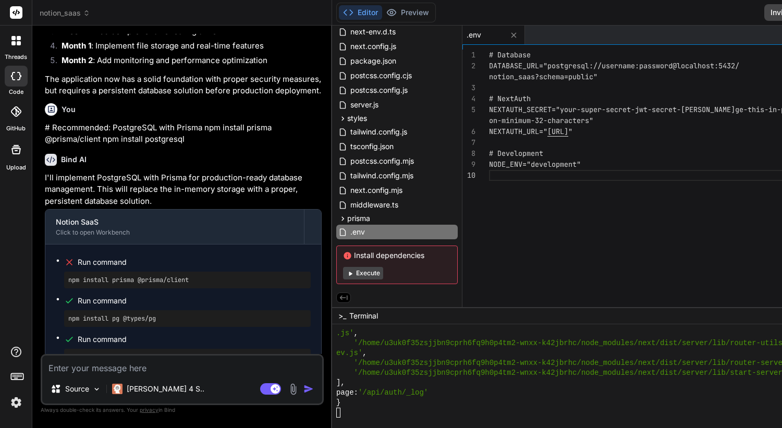
type textarea "x"
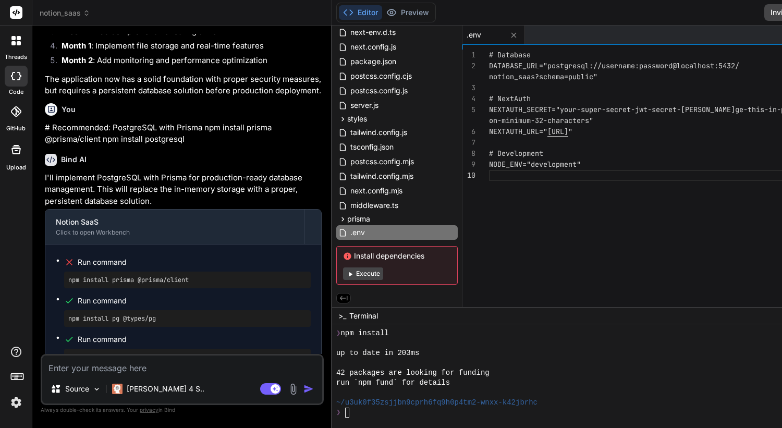
click at [462, 416] on div "❯" at bounding box center [577, 413] width 483 height 10
click at [332, 420] on div at bounding box center [636, 376] width 608 height 104
type textarea "# For file uploads npm install aws-sdk @aws-sdk/client-s3 # Or use Vercel Blob,…"
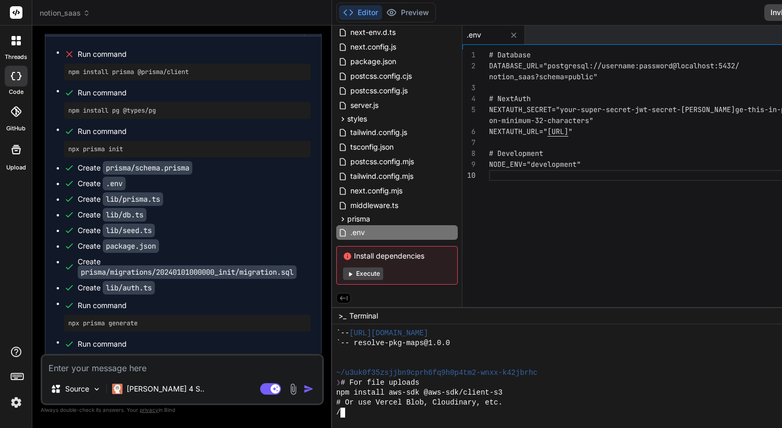
scroll to position [7693, 0]
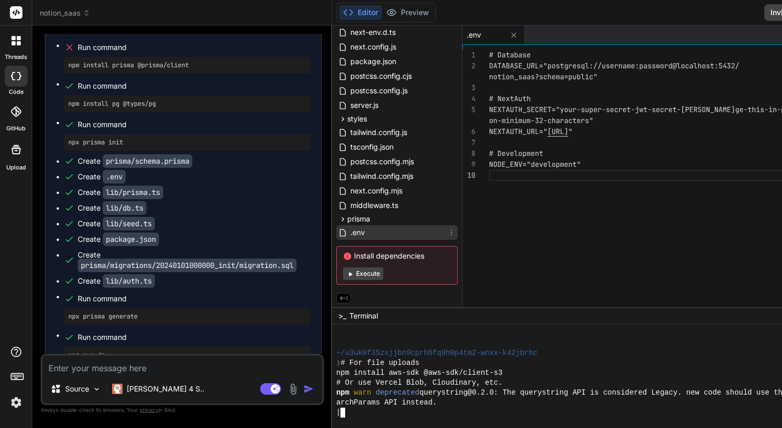
type textarea "x"
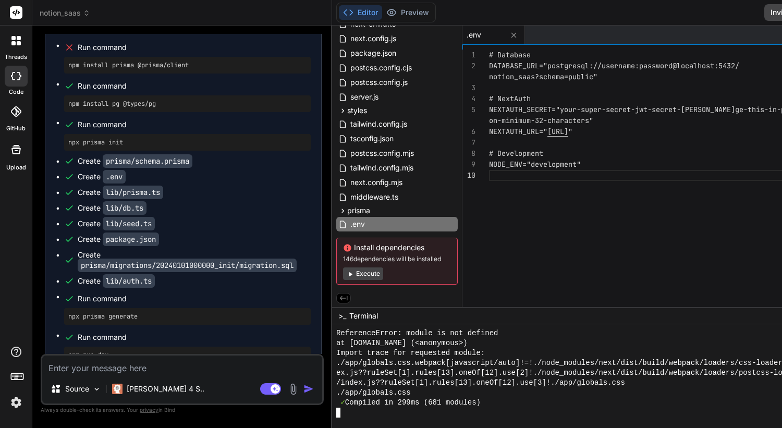
click at [332, 419] on div at bounding box center [636, 376] width 608 height 104
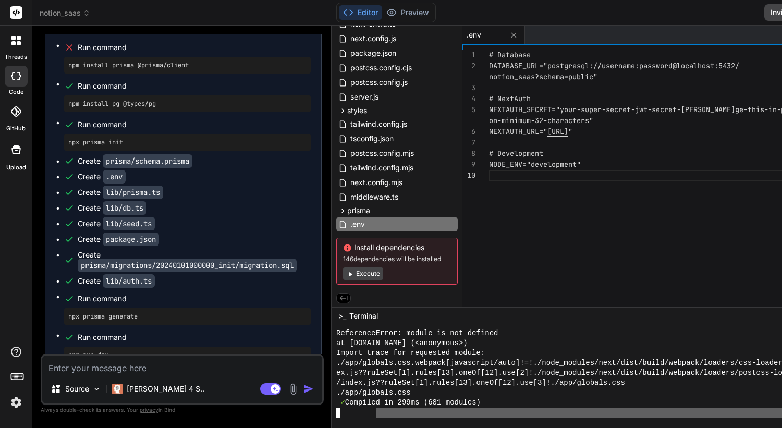
type textarea "npm install --save-dev jest @testing-library/react @testing-library/jest-dom"
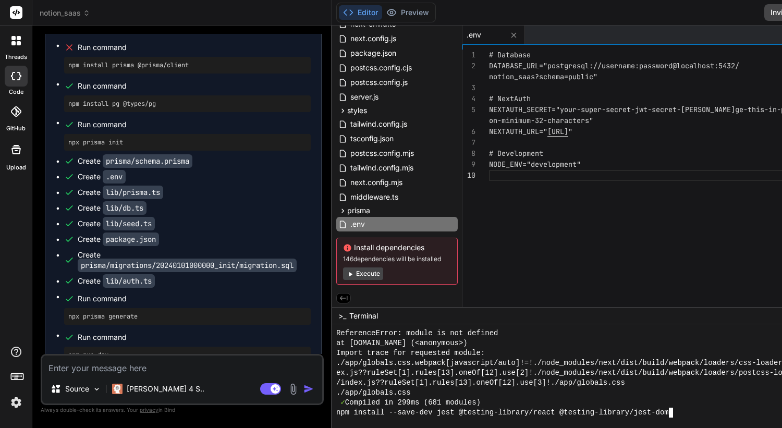
scroll to position [0, 0]
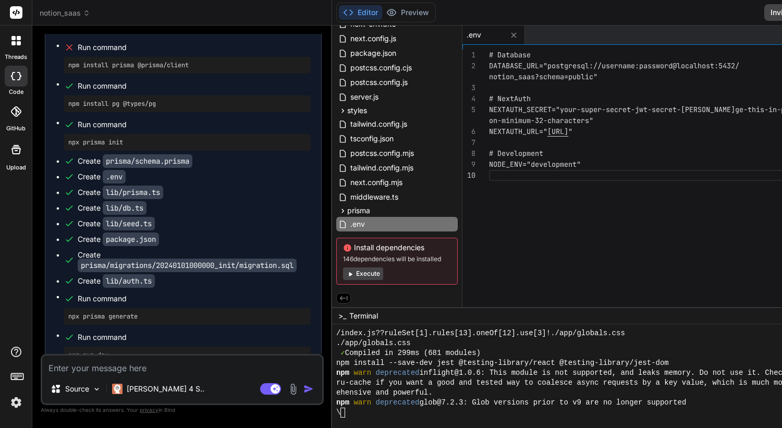
type textarea "x"
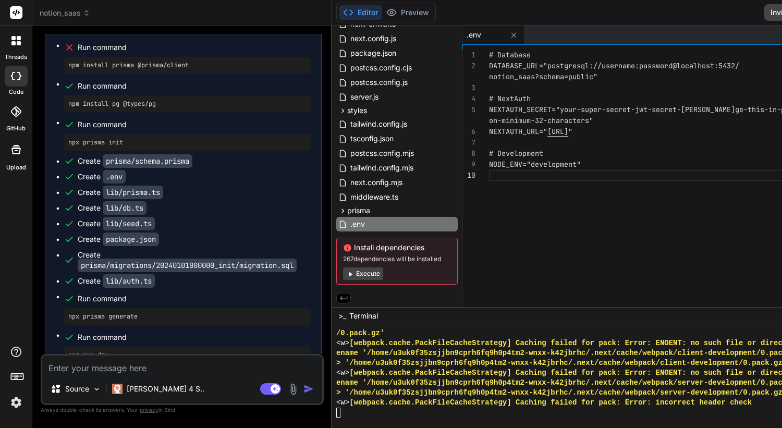
click at [693, 411] on div at bounding box center [577, 413] width 483 height 10
click at [341, 416] on div at bounding box center [577, 413] width 483 height 10
type textarea "npm install @vercel/analytics @sentry/nextjs"
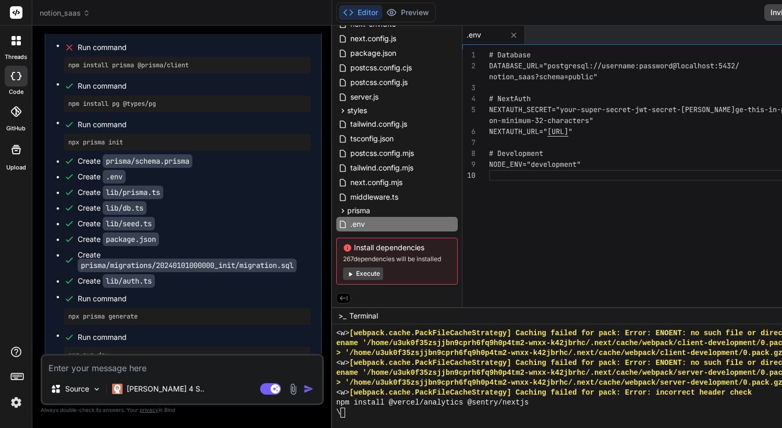
type textarea "x"
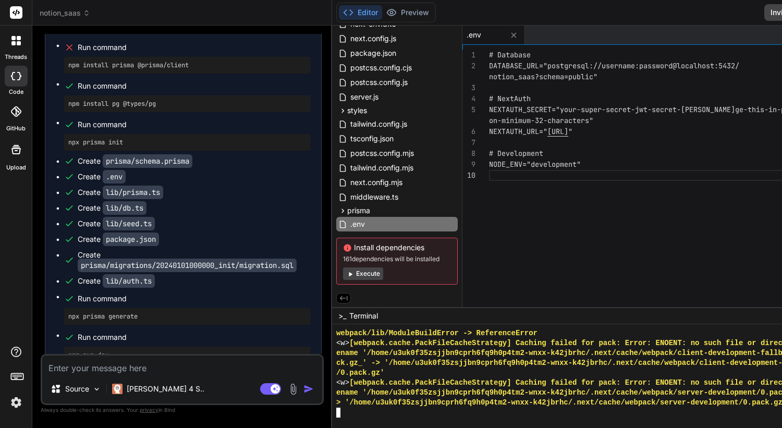
click at [339, 412] on div at bounding box center [577, 413] width 483 height 10
type textarea "npm install socket.io-client pusher-js"
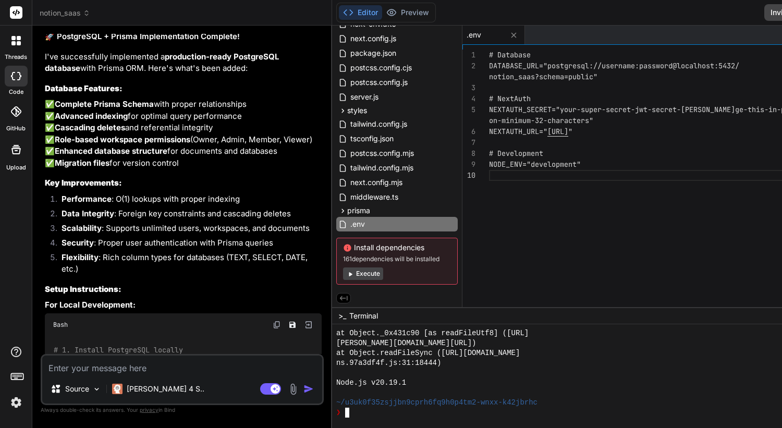
scroll to position [8060, 0]
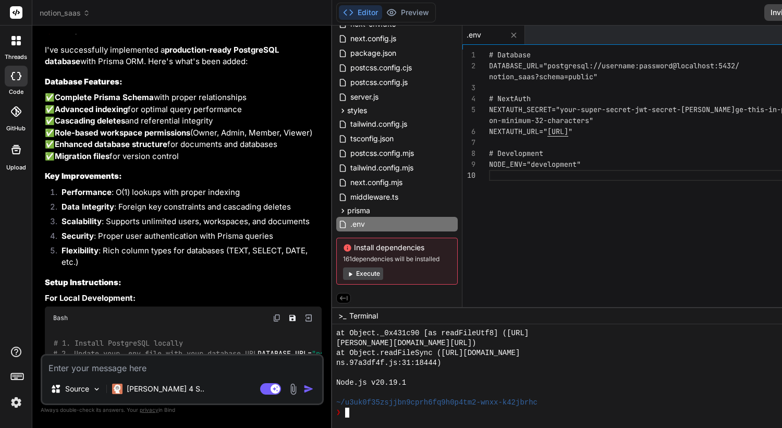
click at [343, 275] on button "Execute" at bounding box center [363, 273] width 40 height 13
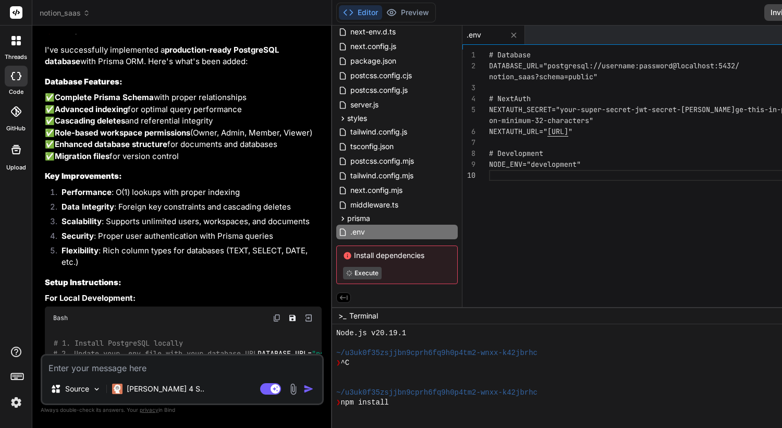
type textarea "x"
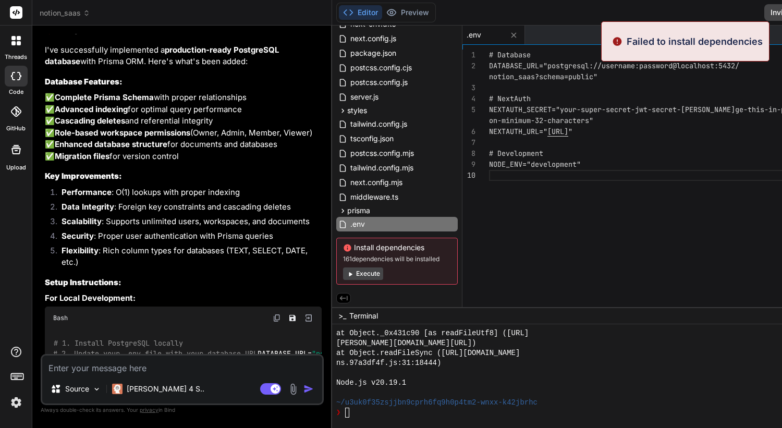
click at [651, 44] on p "Failed to install dependencies" at bounding box center [695, 41] width 136 height 14
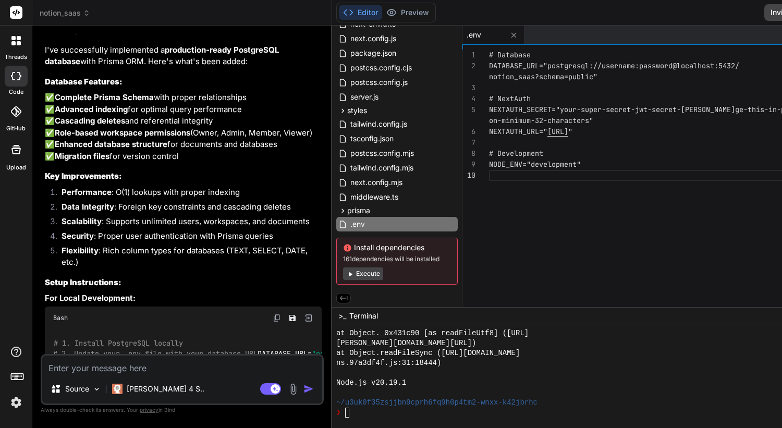
click at [513, 408] on div "❯" at bounding box center [577, 413] width 483 height 10
click at [169, 366] on textarea at bounding box center [182, 364] width 280 height 19
type textarea "i"
type textarea "x"
type textarea "in"
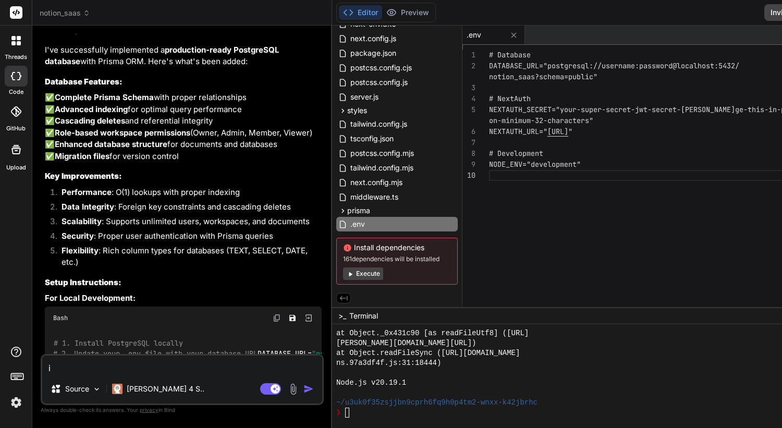
type textarea "x"
type textarea "ins"
type textarea "x"
type textarea "inst"
type textarea "x"
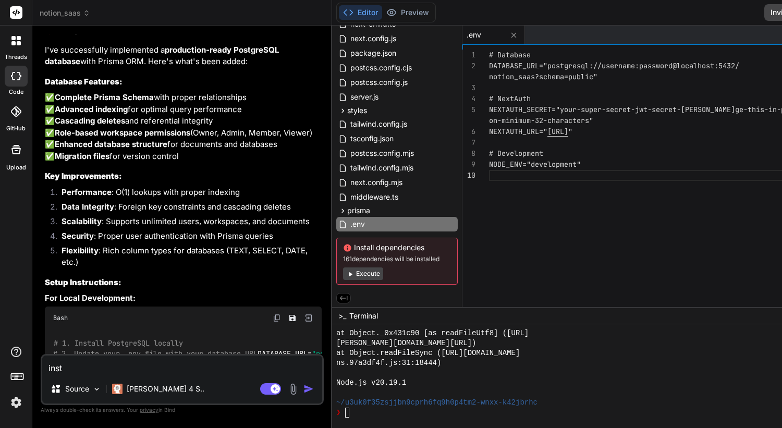
type textarea "insty"
type textarea "x"
type textarea "instya"
type textarea "x"
type textarea "instyal"
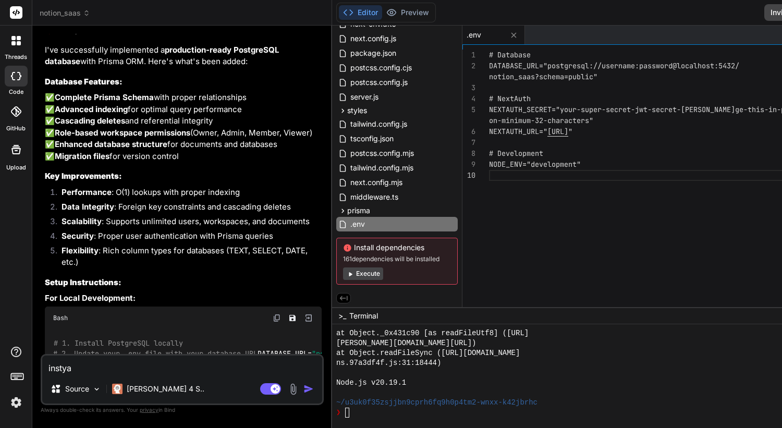
type textarea "x"
type textarea "instyall"
type textarea "x"
type textarea "instyall"
type textarea "x"
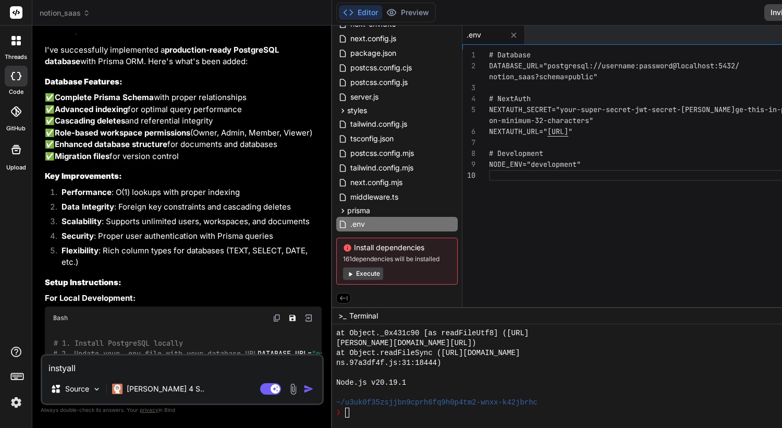
type textarea "instyall d"
type textarea "x"
type textarea "instyall de"
type textarea "x"
type textarea "instyall dep"
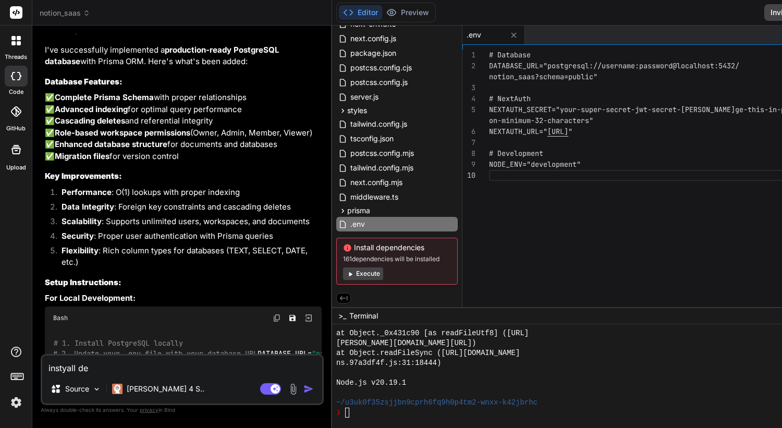
type textarea "x"
type textarea "instyall depe"
type textarea "x"
type textarea "instyall [MEDICAL_DATA]"
type textarea "x"
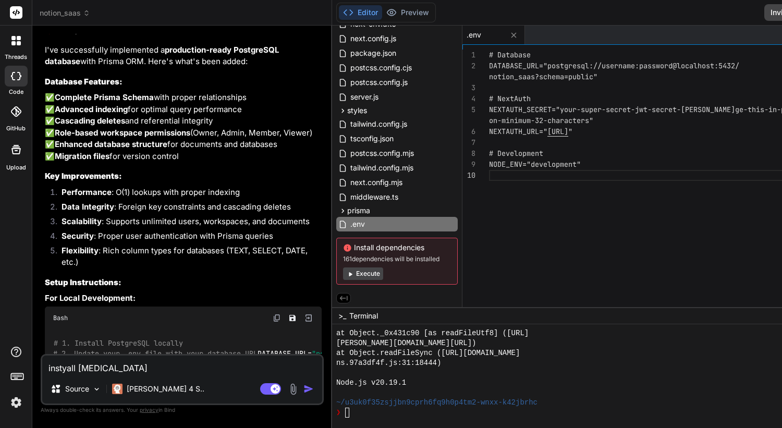
type textarea "instyall depend"
type textarea "x"
type textarea "instyall depende"
type textarea "x"
type textarea "instyall dependen"
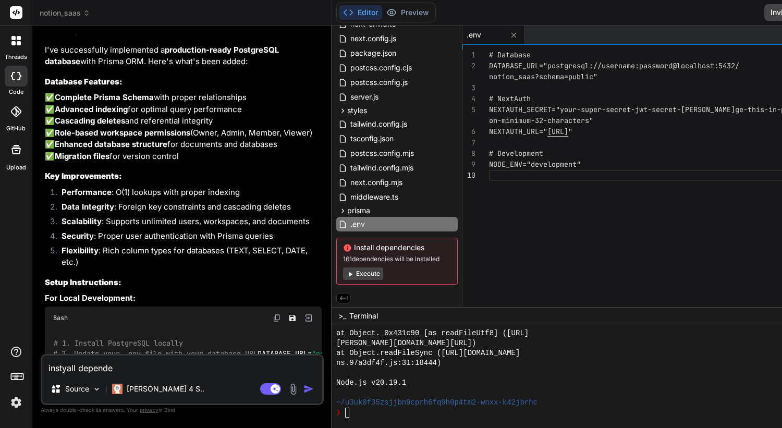
type textarea "x"
type textarea "instyall dependenc"
type textarea "x"
type textarea "instyall dependenci"
type textarea "x"
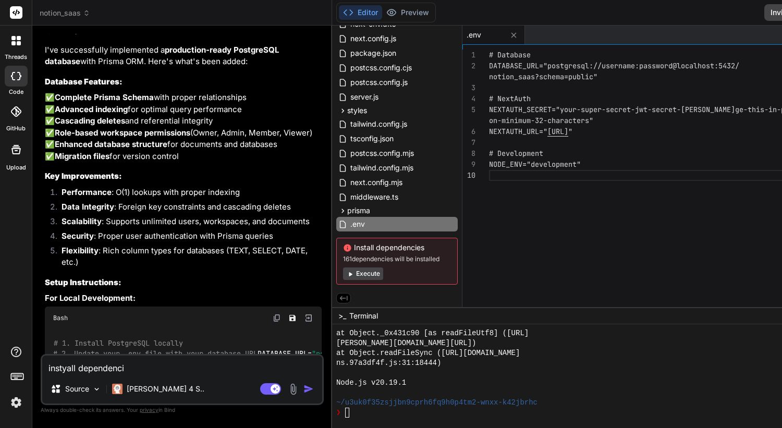
type textarea "instyall dependencie"
type textarea "x"
type textarea "instyall dependencies"
type textarea "x"
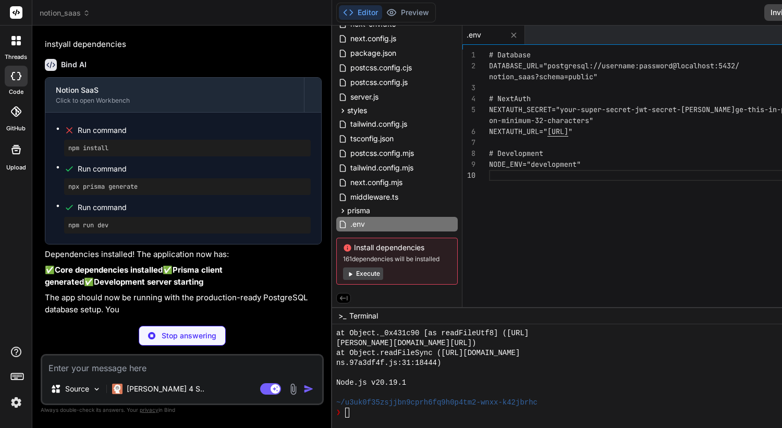
scroll to position [9427, 0]
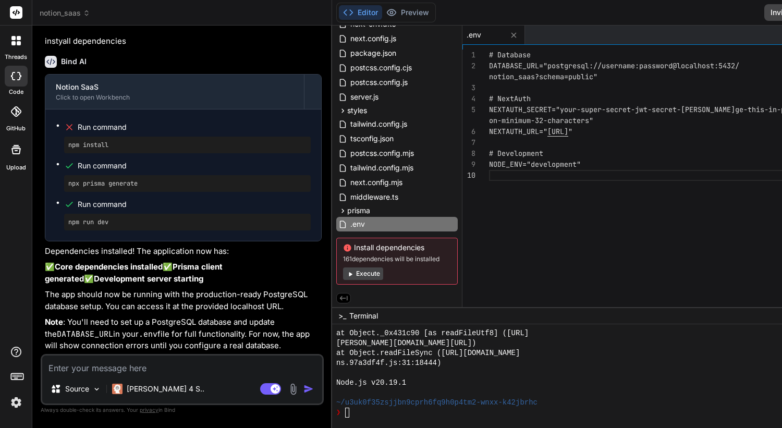
type textarea "x"
click at [149, 370] on textarea at bounding box center [182, 364] width 280 height 19
click at [117, 357] on textarea at bounding box center [182, 364] width 280 height 19
paste textarea "Review the provided code for the application to ensure it is clean, correctly i…"
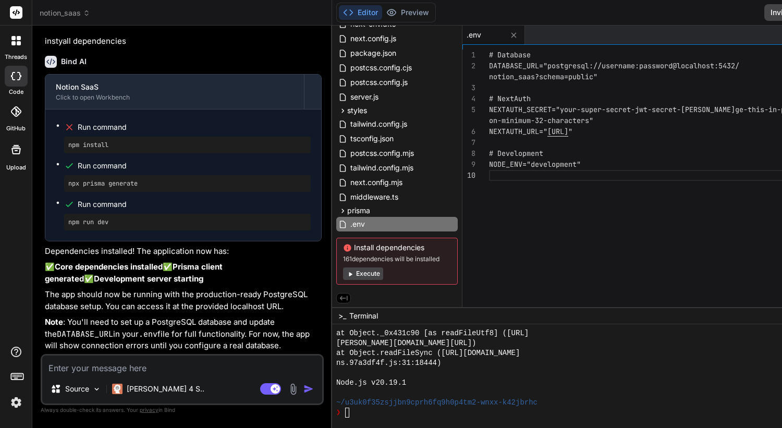
type textarea "Review the provided code for the application to ensure it is clean, correctly i…"
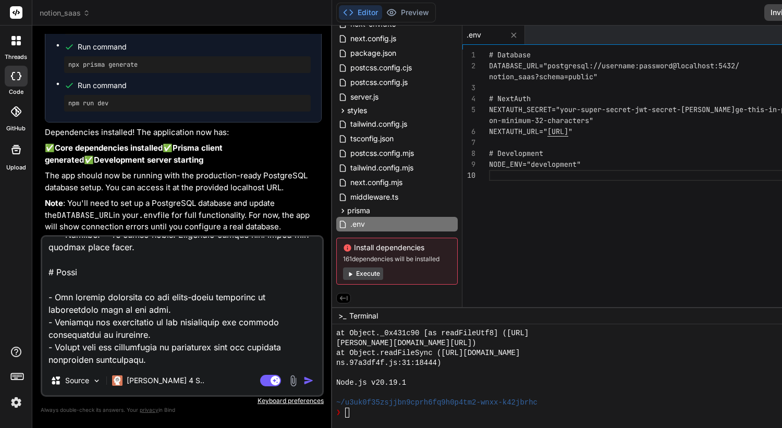
type textarea "x"
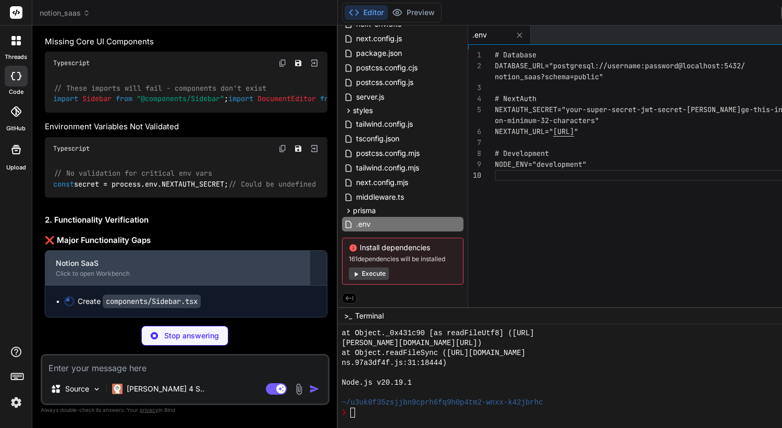
scroll to position [10942, 0]
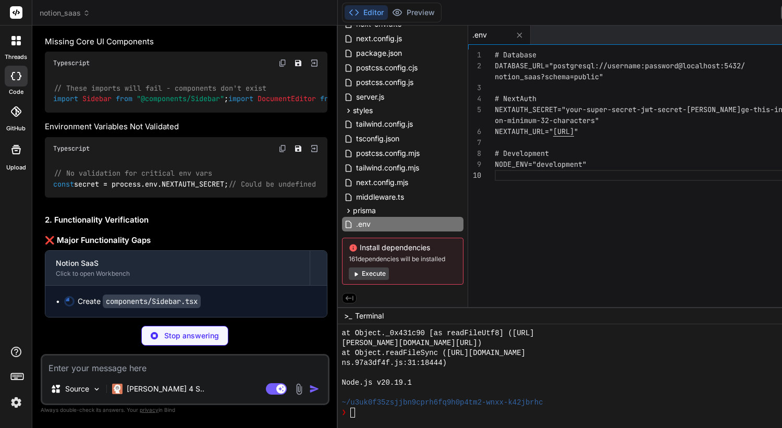
type textarea "x"
type textarea "<Users className="h-4 w-4 mr-2" /> Members </Link> </div> </div> ); }"
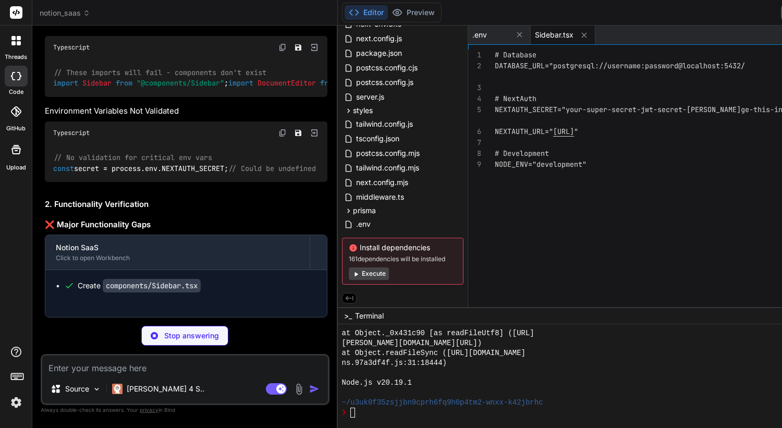
type textarea "x"
type textarea "{showMenu && ( <div className="fixed inset-0 z-0" onClick={() => setShowMenu(fa…"
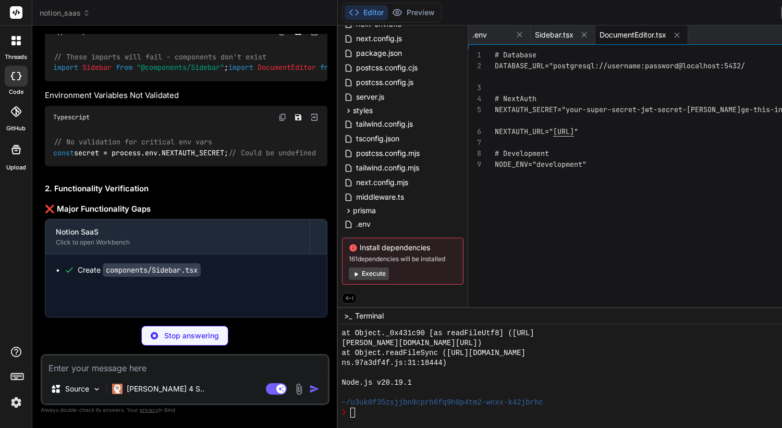
type textarea "x"
type textarea "className="fixed inset-0 z-0" onClick={() => setShowColumnMenu(null)} /> )} </d…"
type textarea "x"
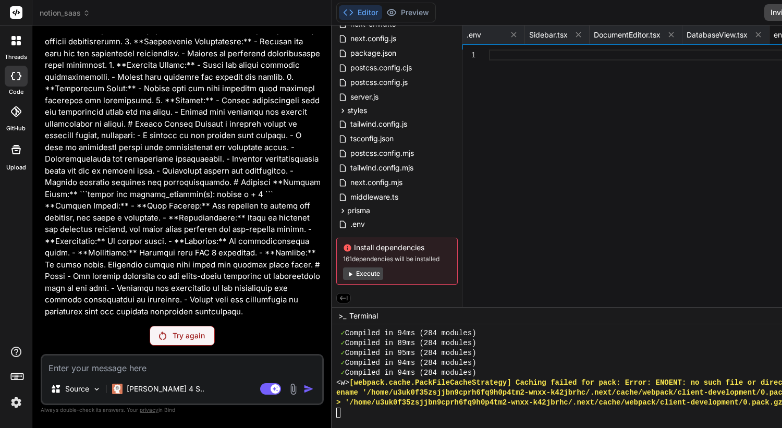
scroll to position [10331, 0]
click at [173, 333] on p "Try again" at bounding box center [189, 335] width 32 height 10
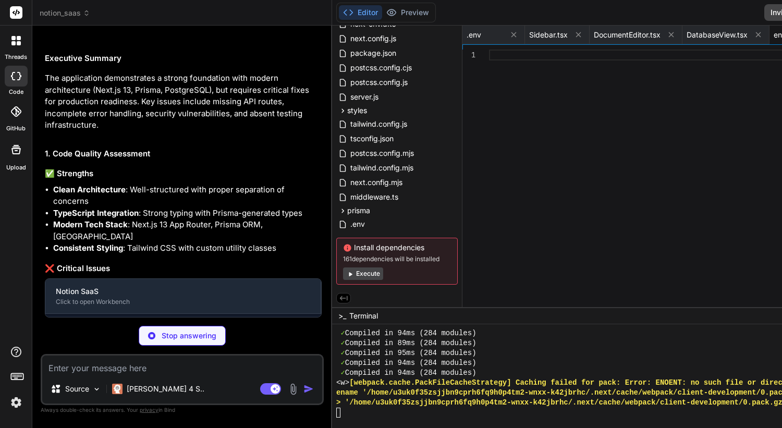
scroll to position [10702, 0]
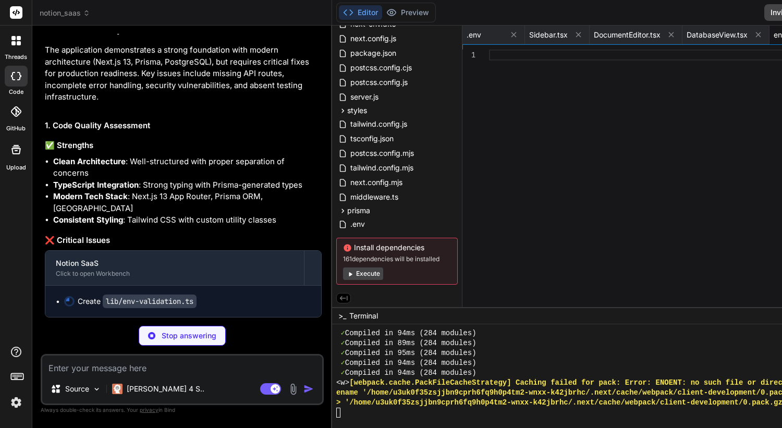
type textarea "x"
type textarea "export const env = { NEXTAUTH_SECRET: process.env.NEXTAUTH_SECRET!, NEXTAUTH_UR…"
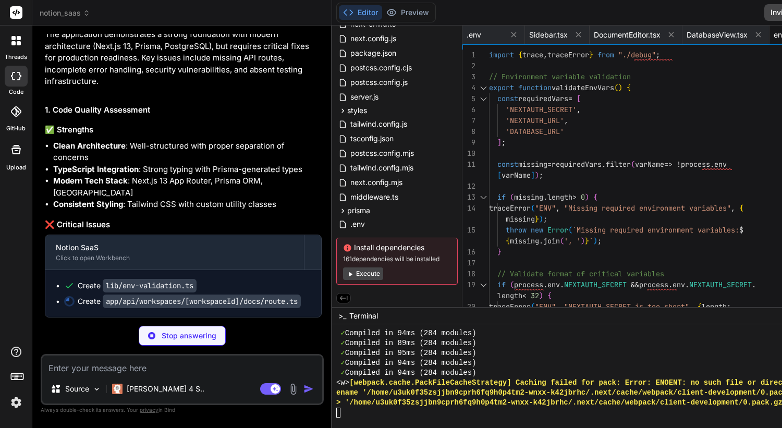
scroll to position [10728, 0]
type textarea "x"
type textarea "console.error("Error creating doc:", error); return NextResponse.json({ error: …"
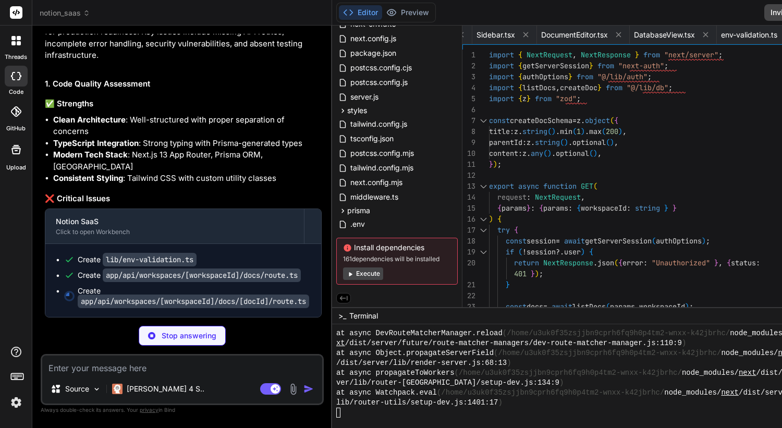
scroll to position [10755, 0]
type textarea "x"
type textarea "} return NextResponse.json({ success: true }); } catch (error) { console.error(…"
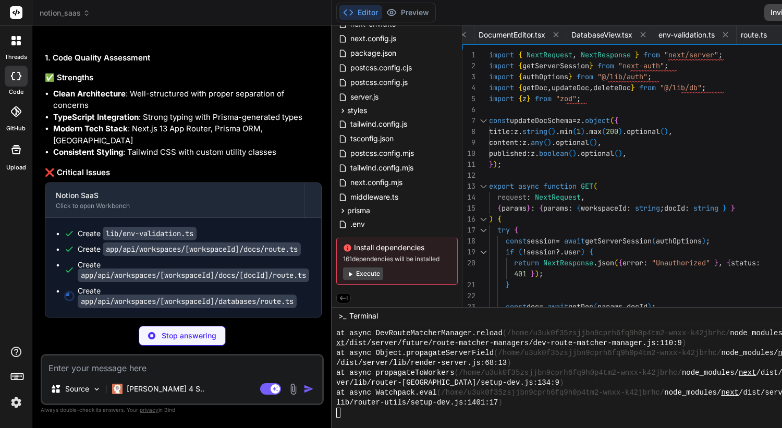
scroll to position [10781, 0]
type textarea "x"
type textarea "status: 500 }); } }"
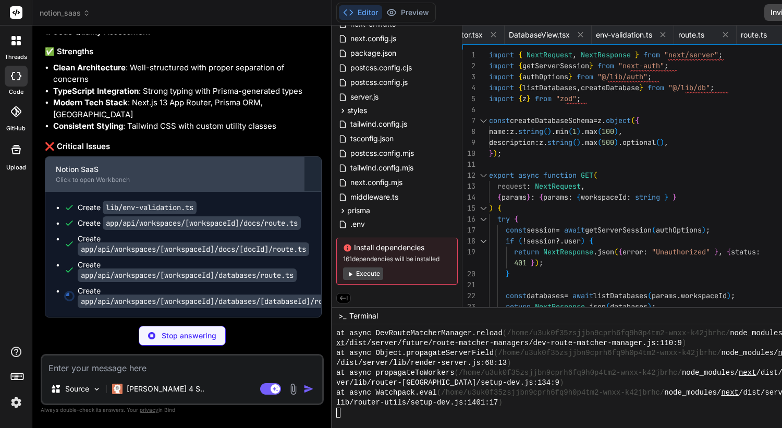
scroll to position [10807, 0]
type textarea "x"
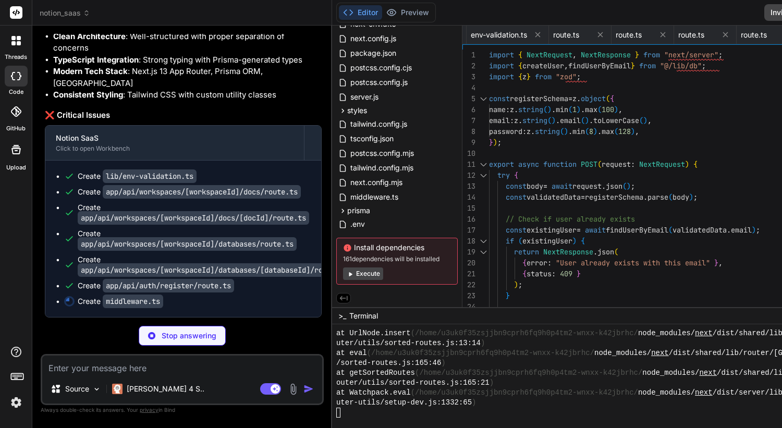
scroll to position [10838, 0]
type textarea "x"
type textarea "* 3. /static (static files) * 4. /favicon.ico */ '/((?!api/auth|_next/static|_n…"
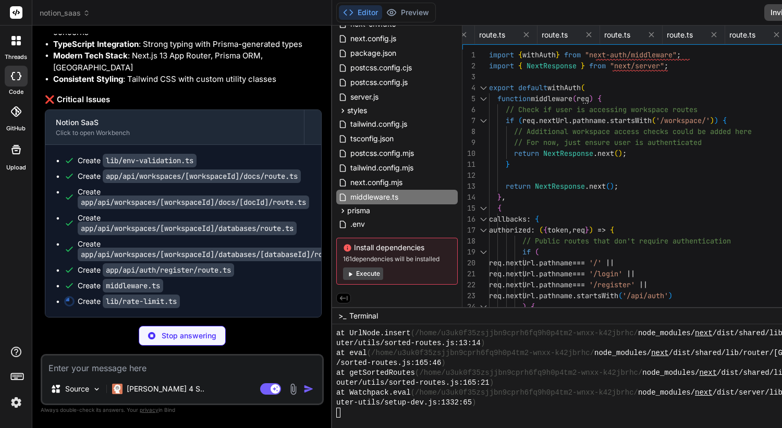
scroll to position [10854, 0]
type textarea "x"
type textarea "current.count += 1; store.set(identifier, current); return { success: true, rem…"
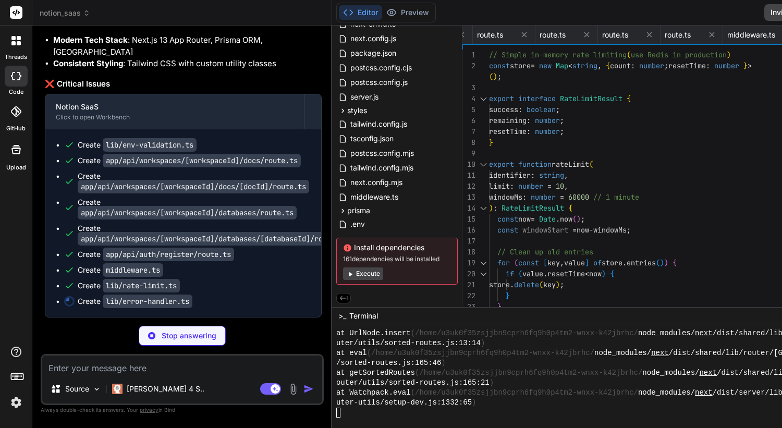
scroll to position [10869, 0]
type textarea "x"
type textarea "{ error: "Internal server error" }, { status: 500 } ); }"
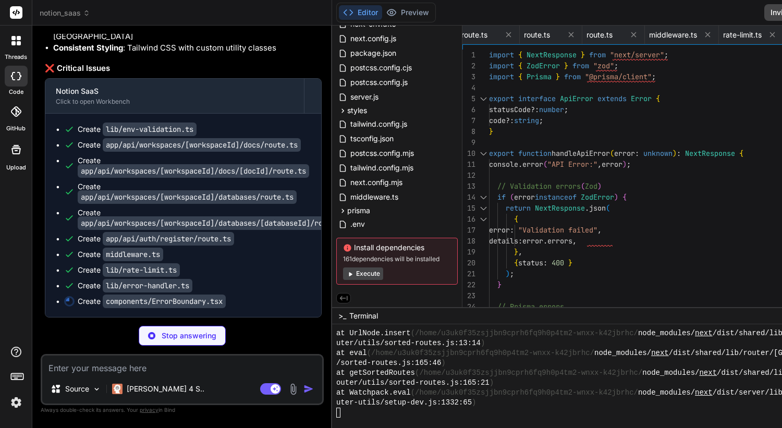
type textarea "x"
type textarea "} }"
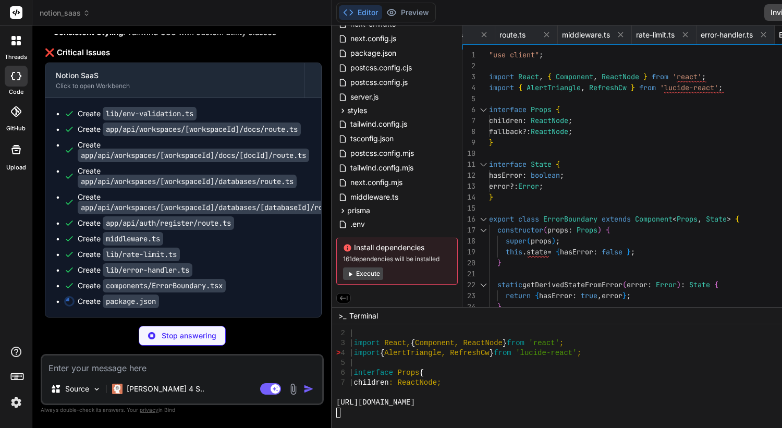
type textarea "x"
type textarea "}"
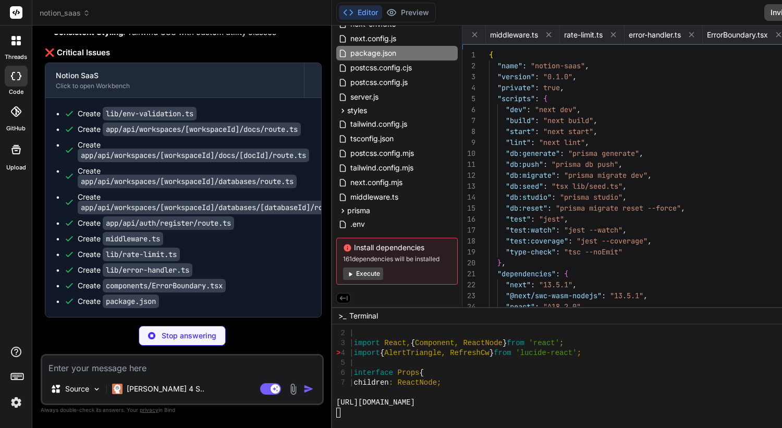
scroll to position [0, 790]
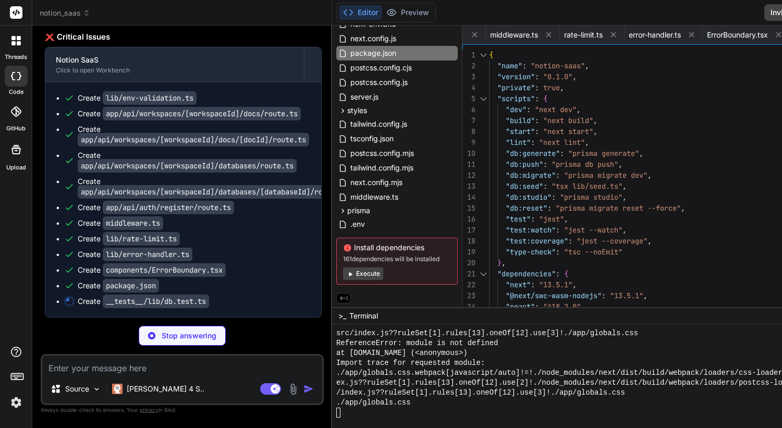
type textarea "x"
type textarea "}); }); });"
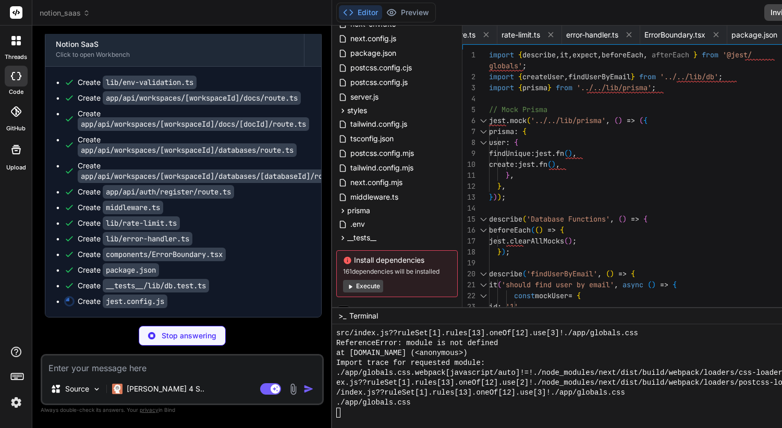
type textarea "x"
type textarea "testTimeout: 10000, } // createJestConfig is exported this way to ensure that n…"
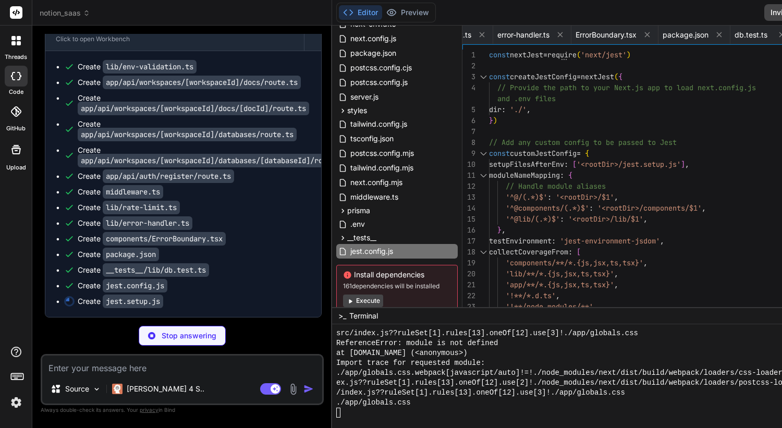
type textarea "x"
type textarea "process.env = { ...process.env, NEXTAUTH_SECRET: 'test-secret-key-that-is-32-ch…"
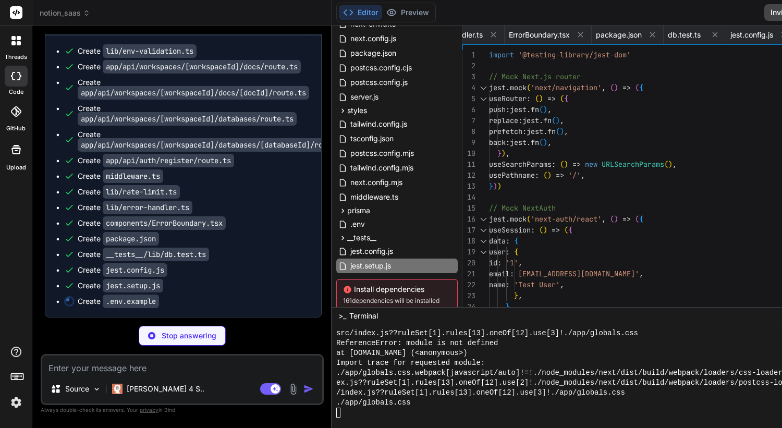
type textarea "x"
type textarea "NODE_ENV="development" # Optional: Error Reporting # SENTRY_DSN="your-sentry-ds…"
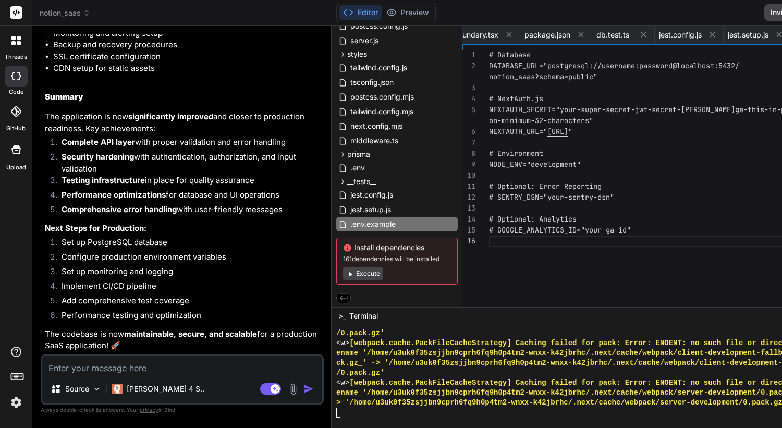
scroll to position [12399, 0]
click at [15, 38] on icon at bounding box center [13, 38] width 4 height 4
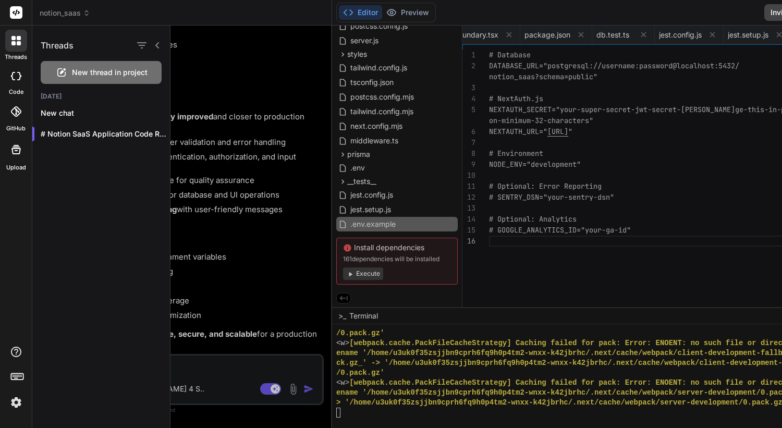
click at [11, 41] on icon at bounding box center [15, 40] width 9 height 9
click at [98, 197] on div "Threads New thread in project [DATE] New chat # Notion SaaS Application Code Re…" at bounding box center [101, 227] width 138 height 402
click at [159, 46] on icon at bounding box center [157, 45] width 8 height 8
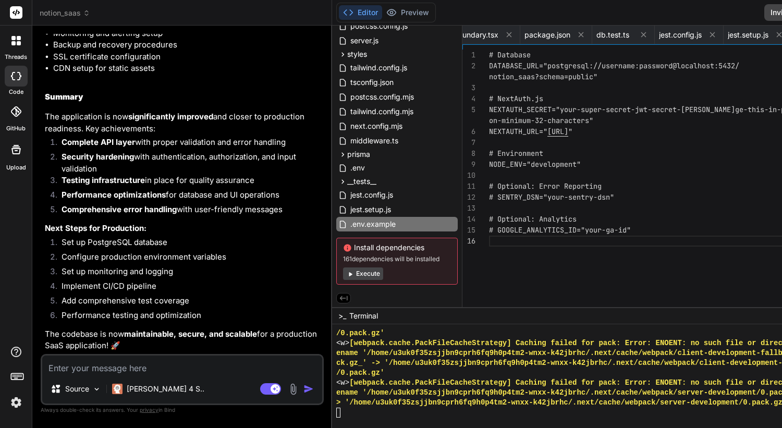
click at [19, 13] on icon at bounding box center [17, 12] width 8 height 6
click at [14, 111] on icon at bounding box center [16, 111] width 10 height 10
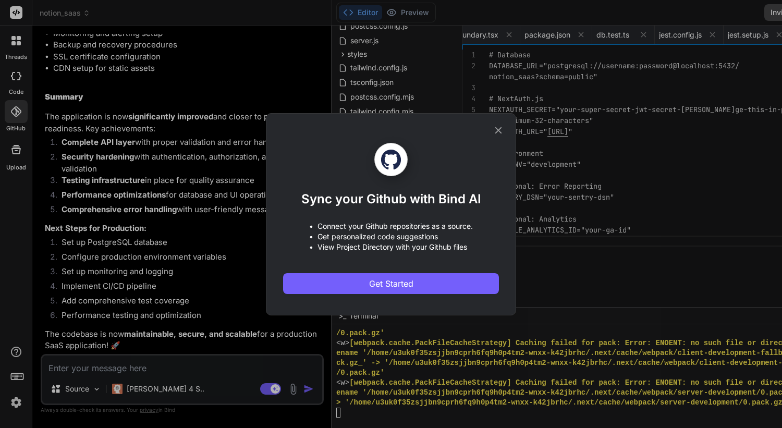
click at [501, 129] on icon at bounding box center [498, 130] width 11 height 11
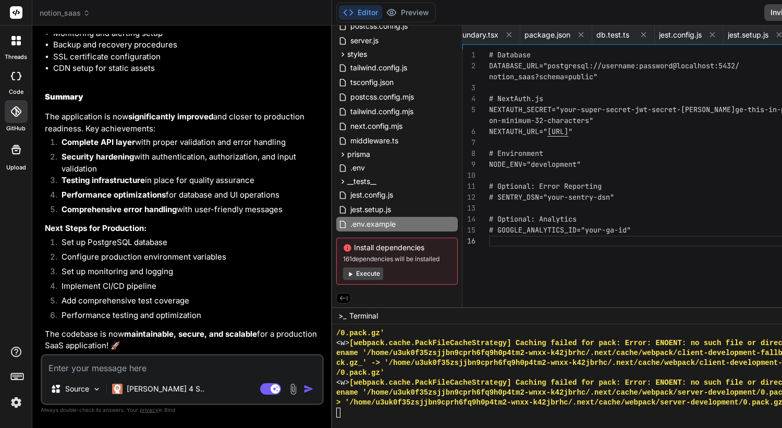
click at [20, 158] on div at bounding box center [16, 149] width 25 height 25
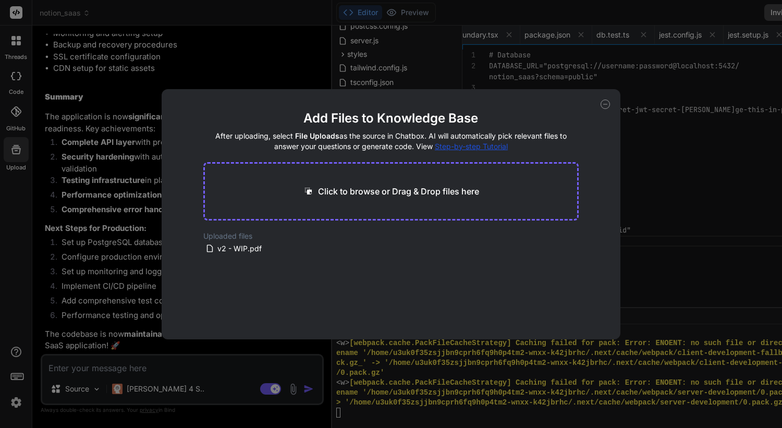
click at [605, 105] on icon at bounding box center [604, 104] width 9 height 9
type textarea "x"
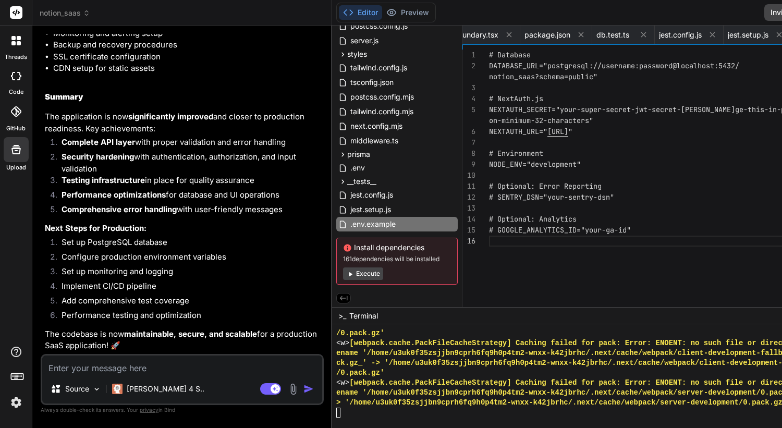
click at [15, 402] on img at bounding box center [16, 403] width 18 height 18
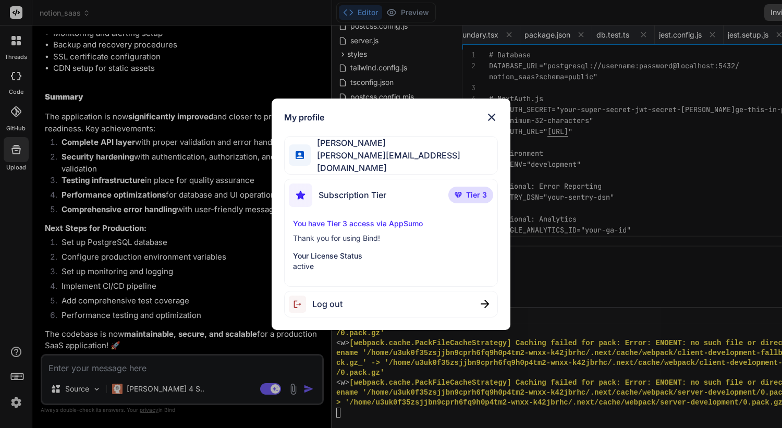
click at [461, 196] on p "Tier 3" at bounding box center [470, 195] width 45 height 17
click at [494, 124] on img at bounding box center [491, 117] width 13 height 13
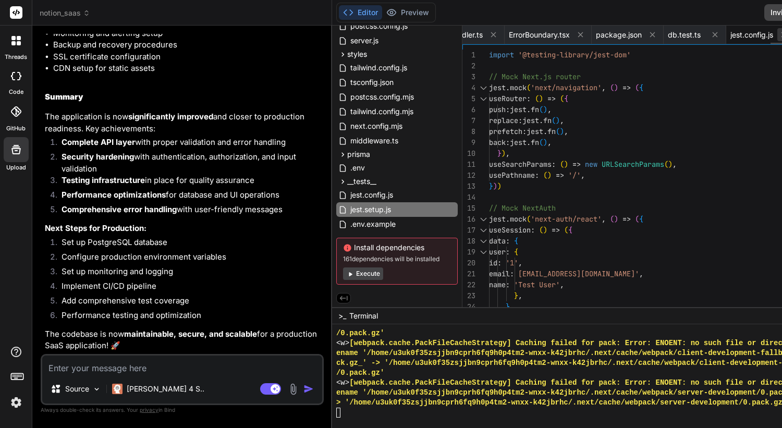
click at [779, 35] on icon at bounding box center [783, 34] width 9 height 9
click at [692, 35] on icon at bounding box center [696, 34] width 9 height 9
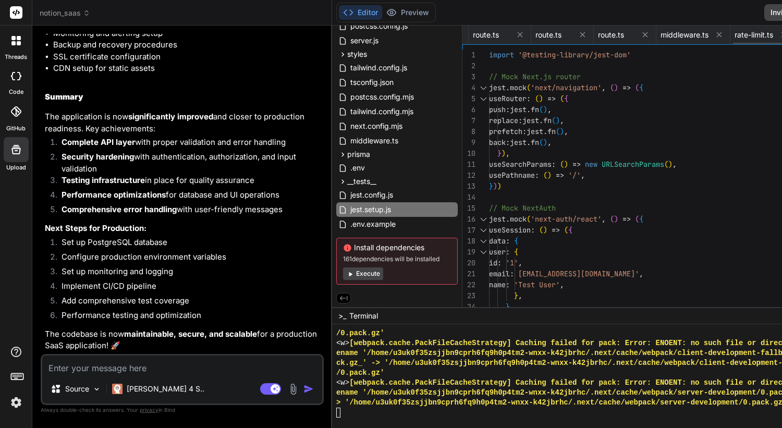
click at [779, 35] on icon at bounding box center [783, 34] width 9 height 9
click at [781, 35] on icon at bounding box center [783, 34] width 5 height 5
click at [779, 35] on icon at bounding box center [783, 34] width 9 height 9
click at [717, 35] on icon at bounding box center [721, 34] width 9 height 9
click at [779, 35] on icon at bounding box center [783, 34] width 9 height 9
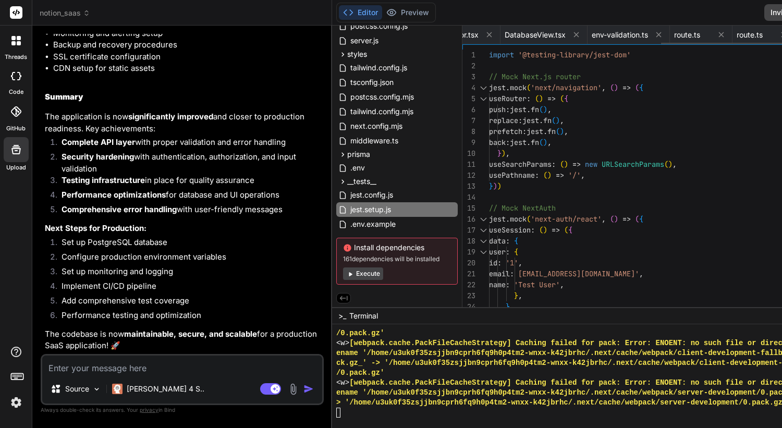
click at [779, 35] on icon at bounding box center [783, 34] width 9 height 9
click at [697, 35] on icon at bounding box center [701, 34] width 9 height 9
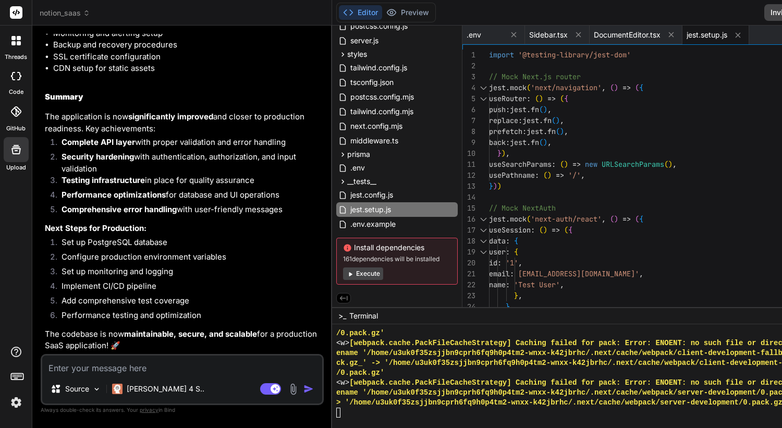
scroll to position [0, 0]
click at [665, 35] on button at bounding box center [671, 34] width 13 height 13
click at [574, 35] on icon at bounding box center [578, 34] width 9 height 9
click at [578, 35] on icon at bounding box center [580, 34] width 5 height 5
type textarea "NODE_ENV="development""
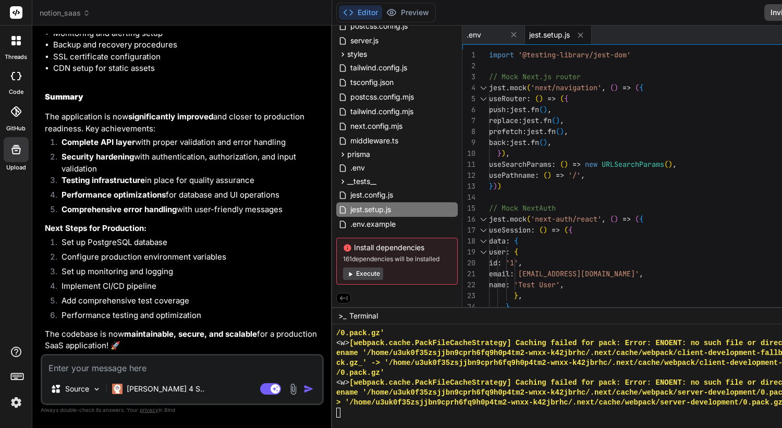
scroll to position [11, 0]
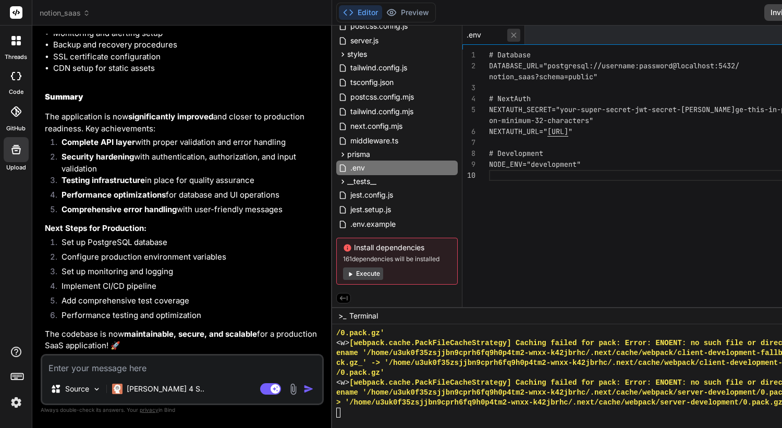
click at [509, 35] on icon at bounding box center [513, 35] width 9 height 9
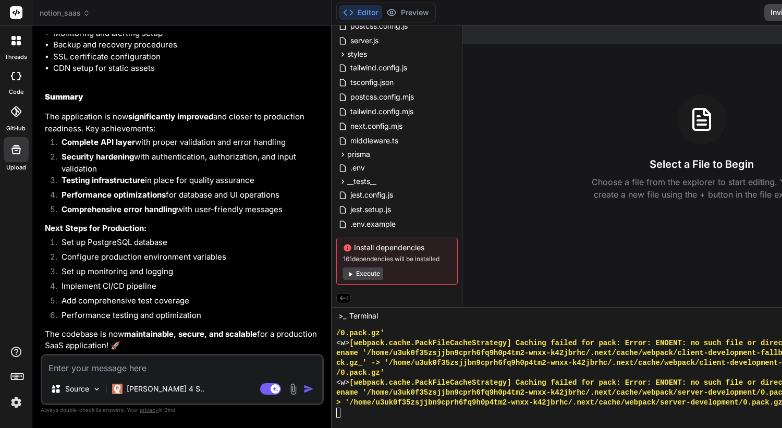
click at [343, 275] on button "Execute" at bounding box center [363, 273] width 40 height 13
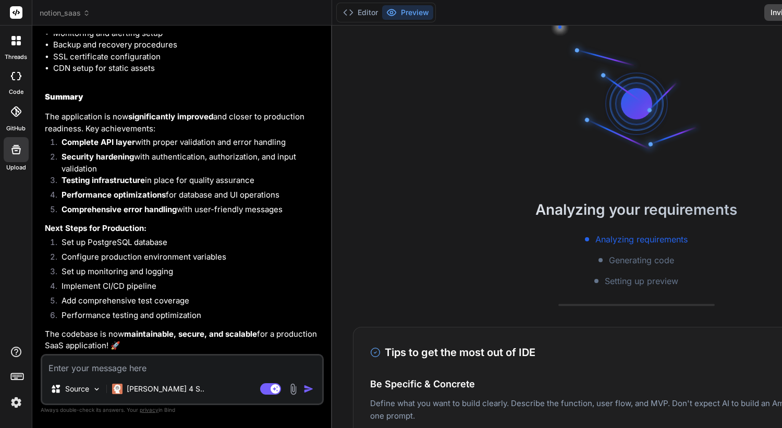
scroll to position [167, 0]
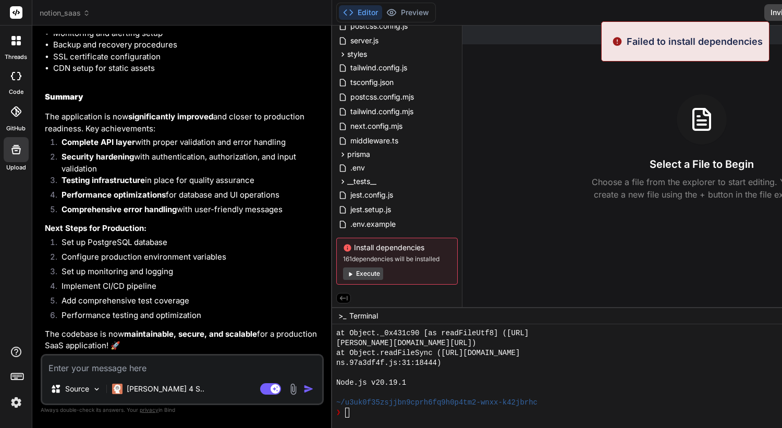
click at [614, 39] on img at bounding box center [617, 41] width 10 height 14
click at [510, 124] on div "Select a File to Begin Choose a file from the explorer to start editing. You ca…" at bounding box center [701, 147] width 478 height 106
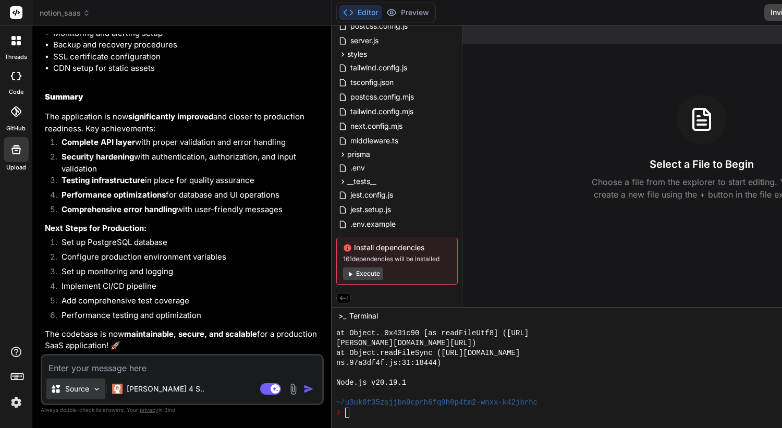
click at [81, 379] on div "Source" at bounding box center [75, 388] width 59 height 21
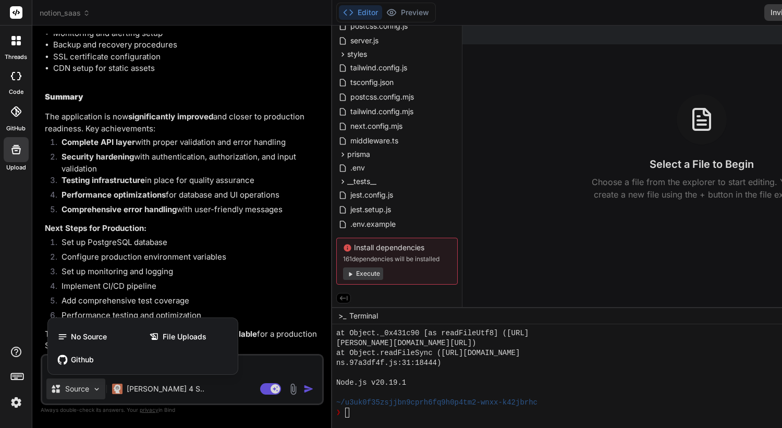
click at [254, 374] on div at bounding box center [391, 214] width 782 height 428
type textarea "x"
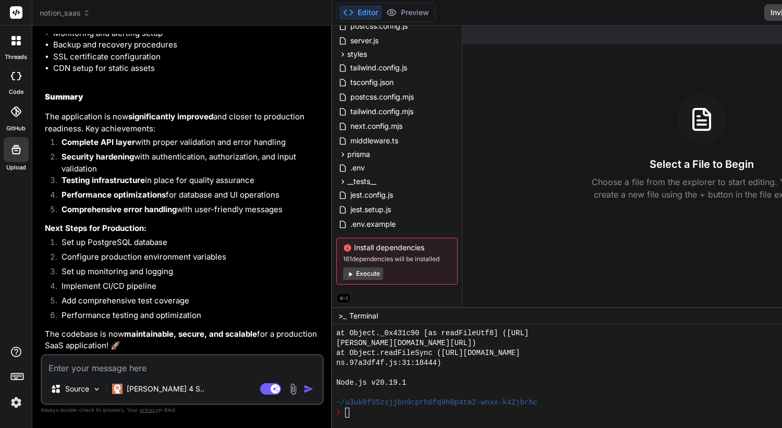
click at [701, 73] on div "Created with Pixso. Show preview Select a File to Begin Choose a file from the …" at bounding box center [701, 166] width 478 height 281
click at [94, 369] on textarea at bounding box center [182, 364] width 280 height 19
type textarea "C"
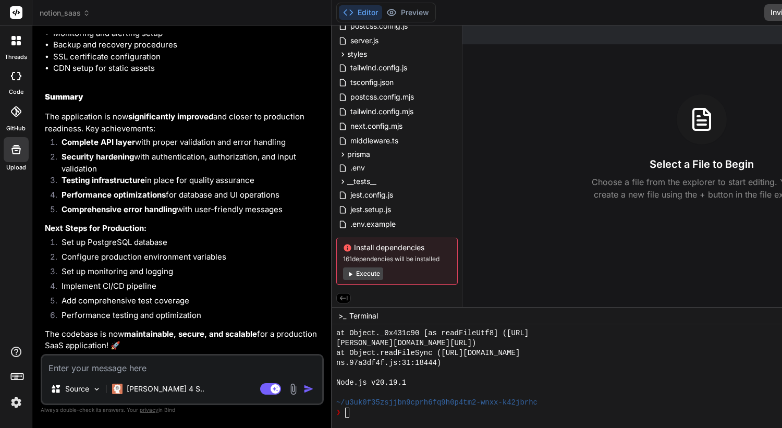
type textarea "x"
type textarea "Ca"
type textarea "x"
type textarea "Can"
type textarea "x"
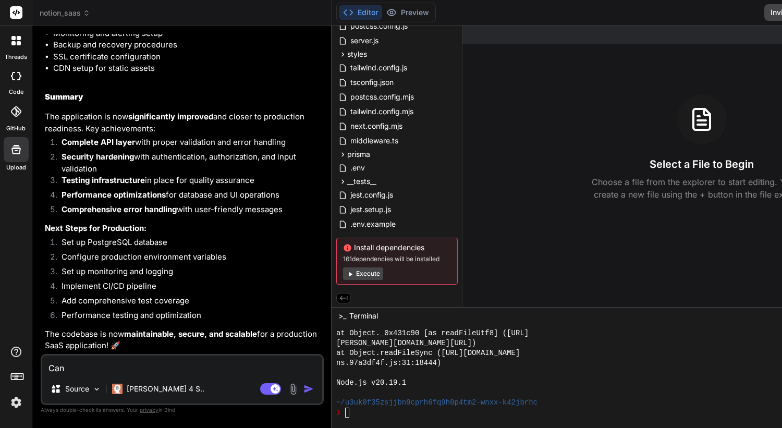
type textarea "Can"
type textarea "x"
type textarea "Can y"
type textarea "x"
type textarea "Can yo"
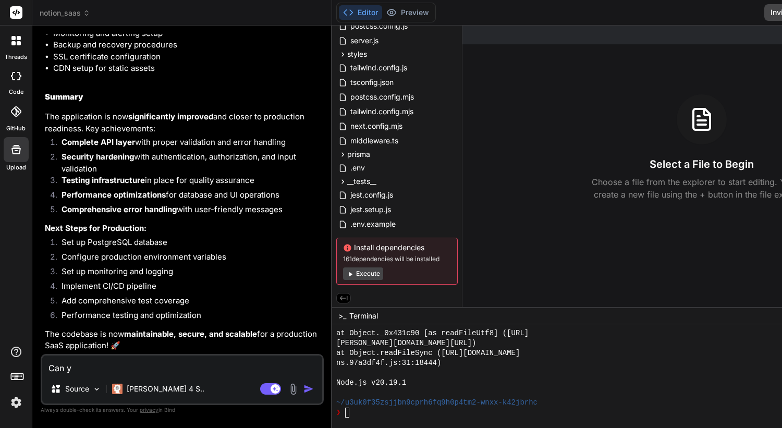
type textarea "x"
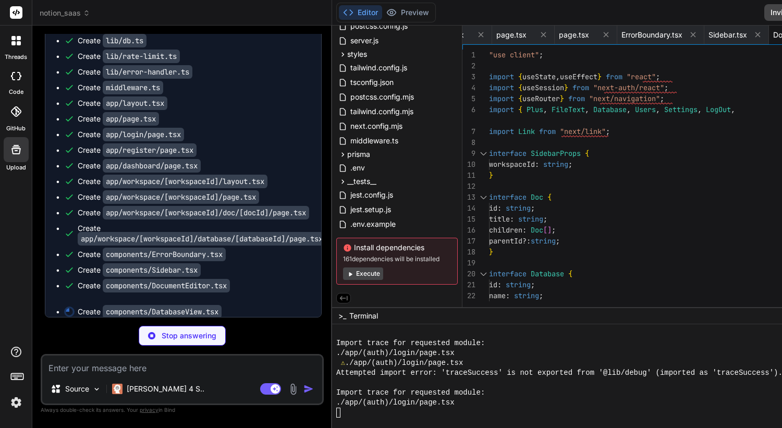
scroll to position [0, 1575]
